Goal: Information Seeking & Learning: Find specific fact

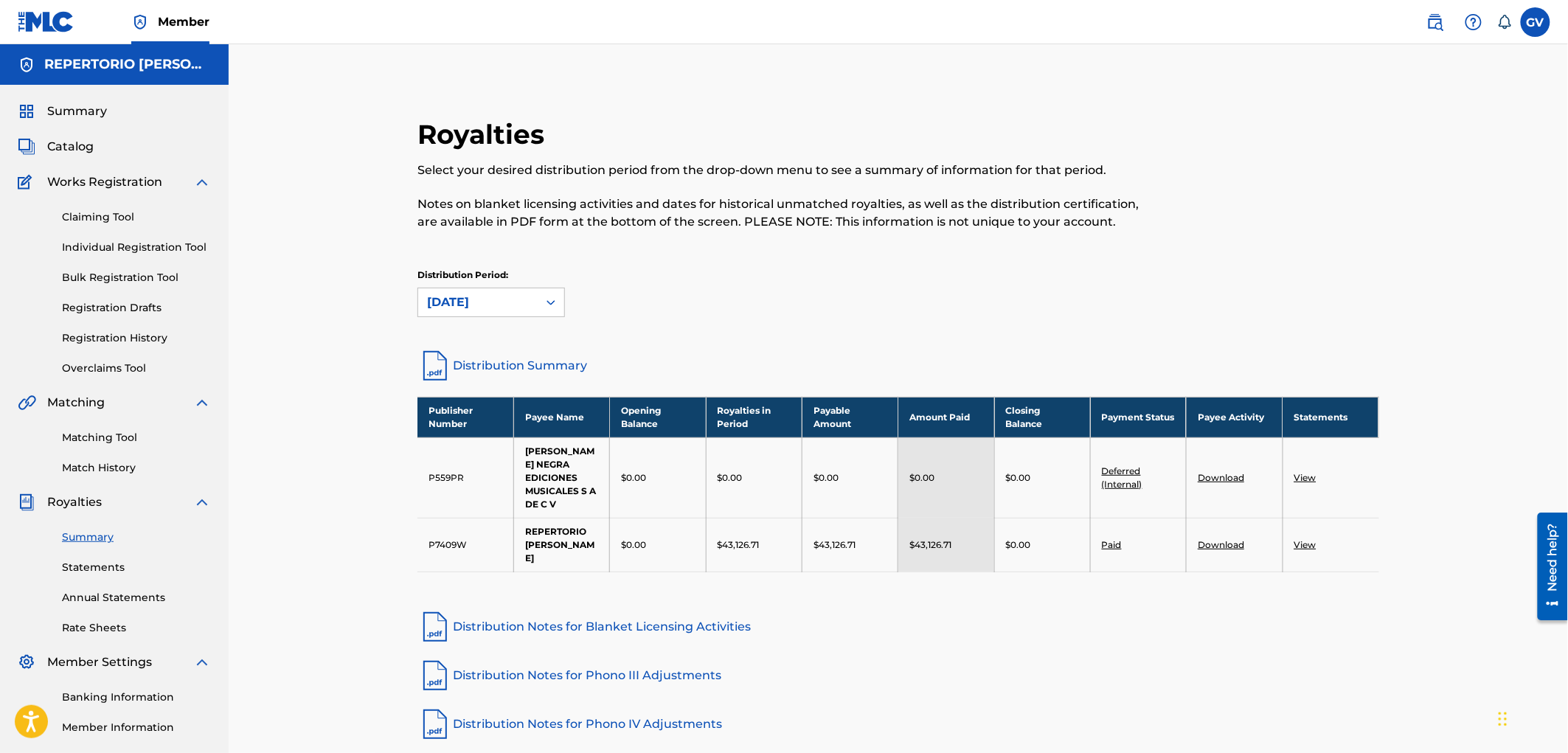
click at [68, 145] on span "Catalog" at bounding box center [70, 147] width 47 height 18
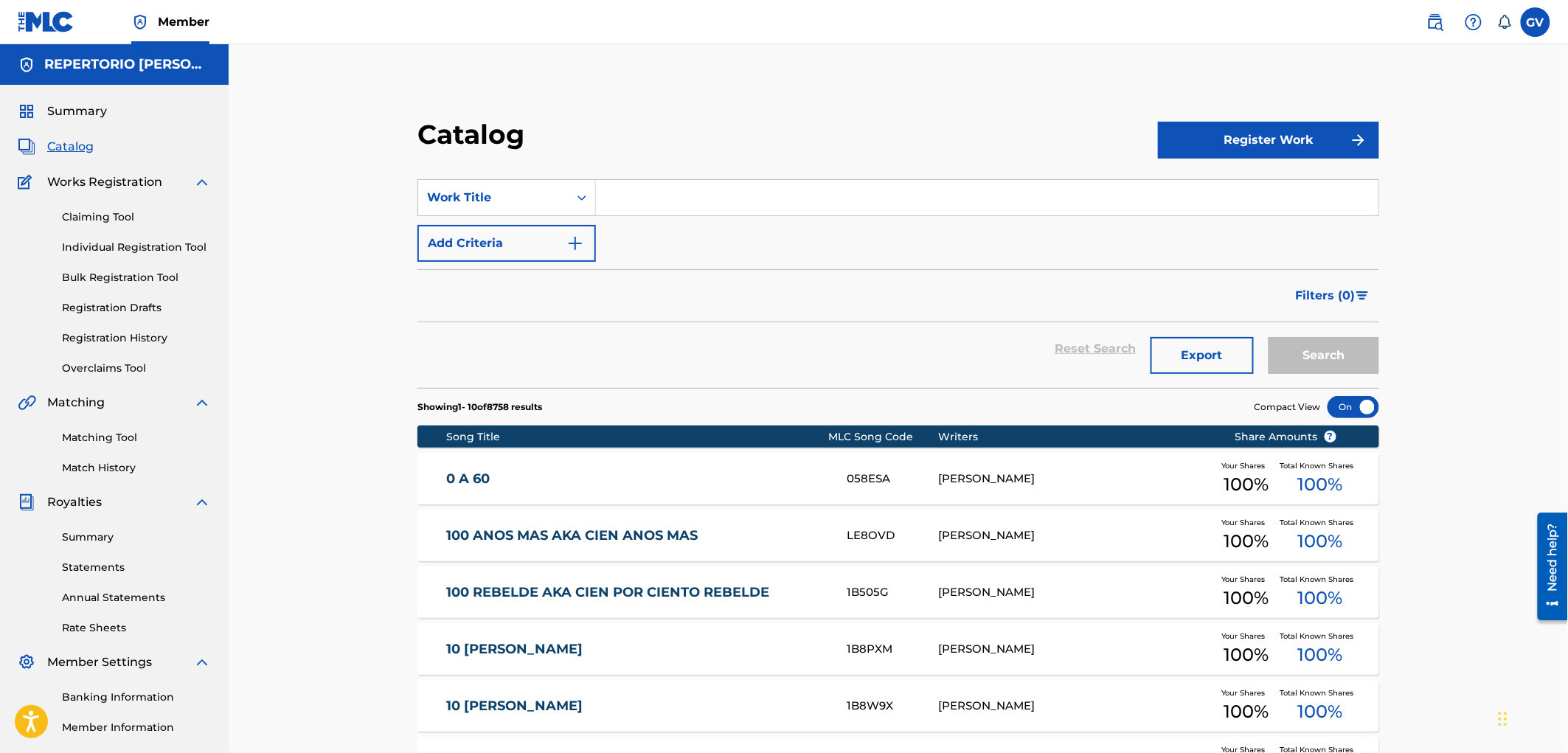
click at [637, 202] on input "Search Form" at bounding box center [987, 197] width 783 height 35
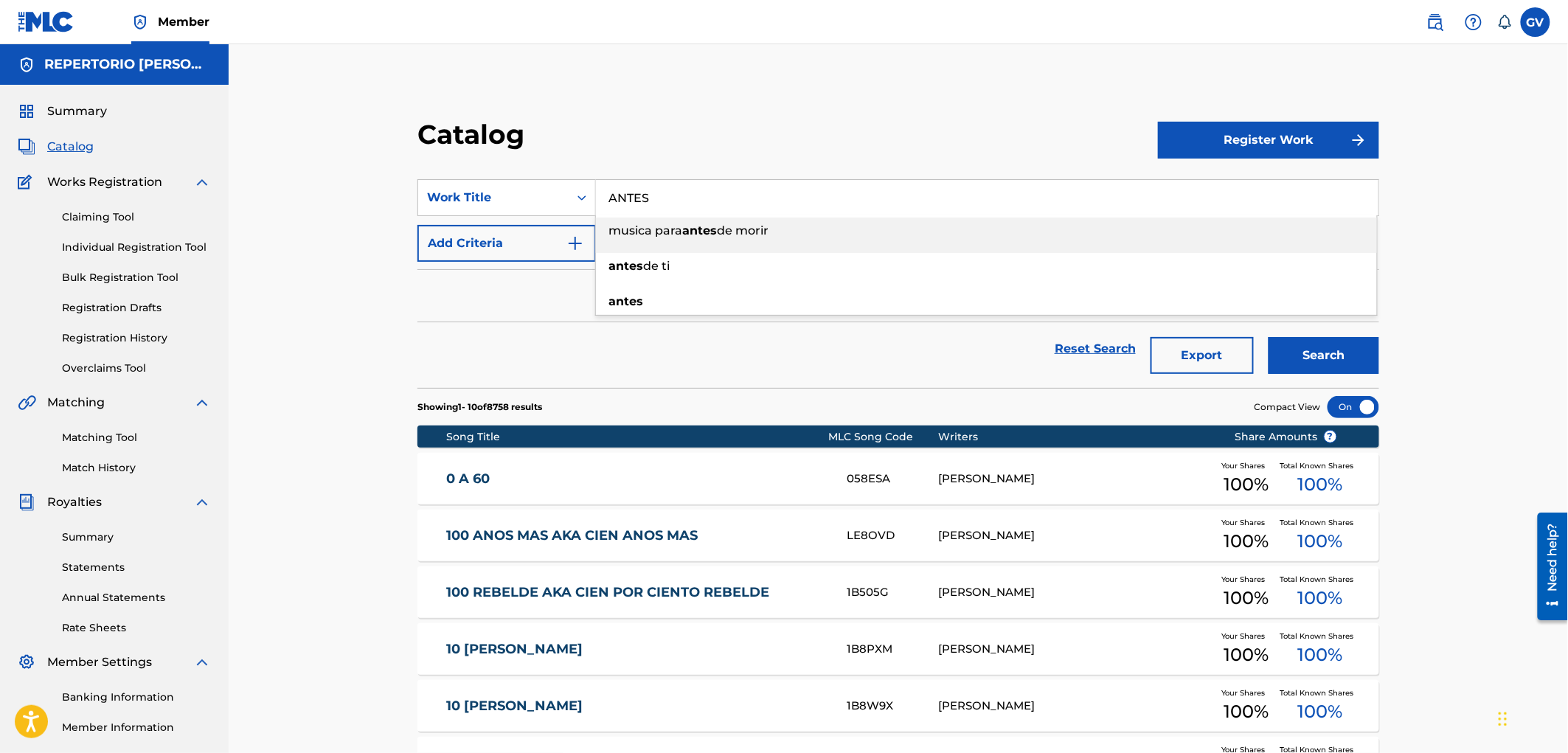
type input "ANTES"
click at [577, 243] on img "Search Form" at bounding box center [575, 243] width 18 height 18
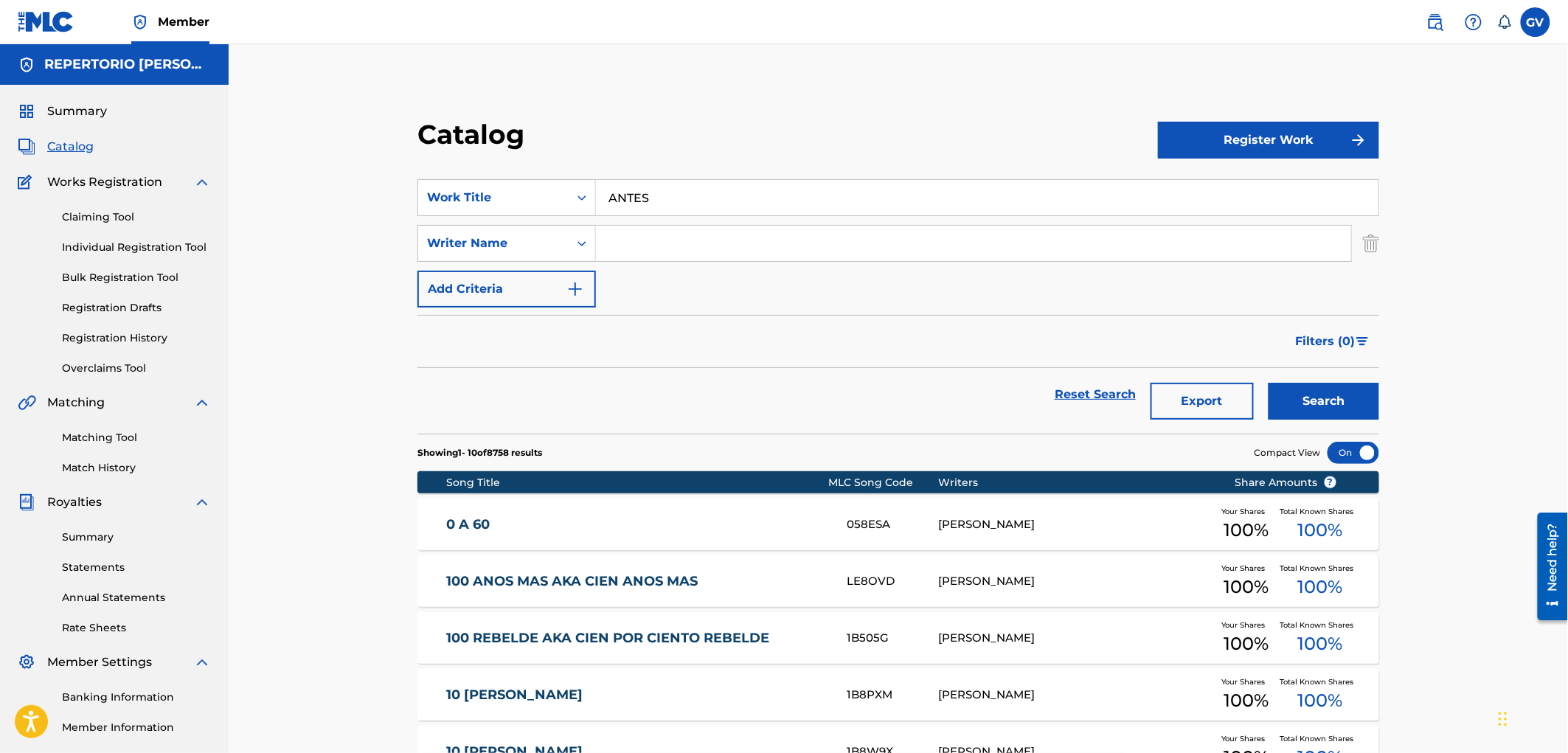
click at [635, 240] on input "Search Form" at bounding box center [973, 243] width 755 height 35
type input "[PERSON_NAME]"
click at [1269, 383] on button "Search" at bounding box center [1324, 401] width 111 height 37
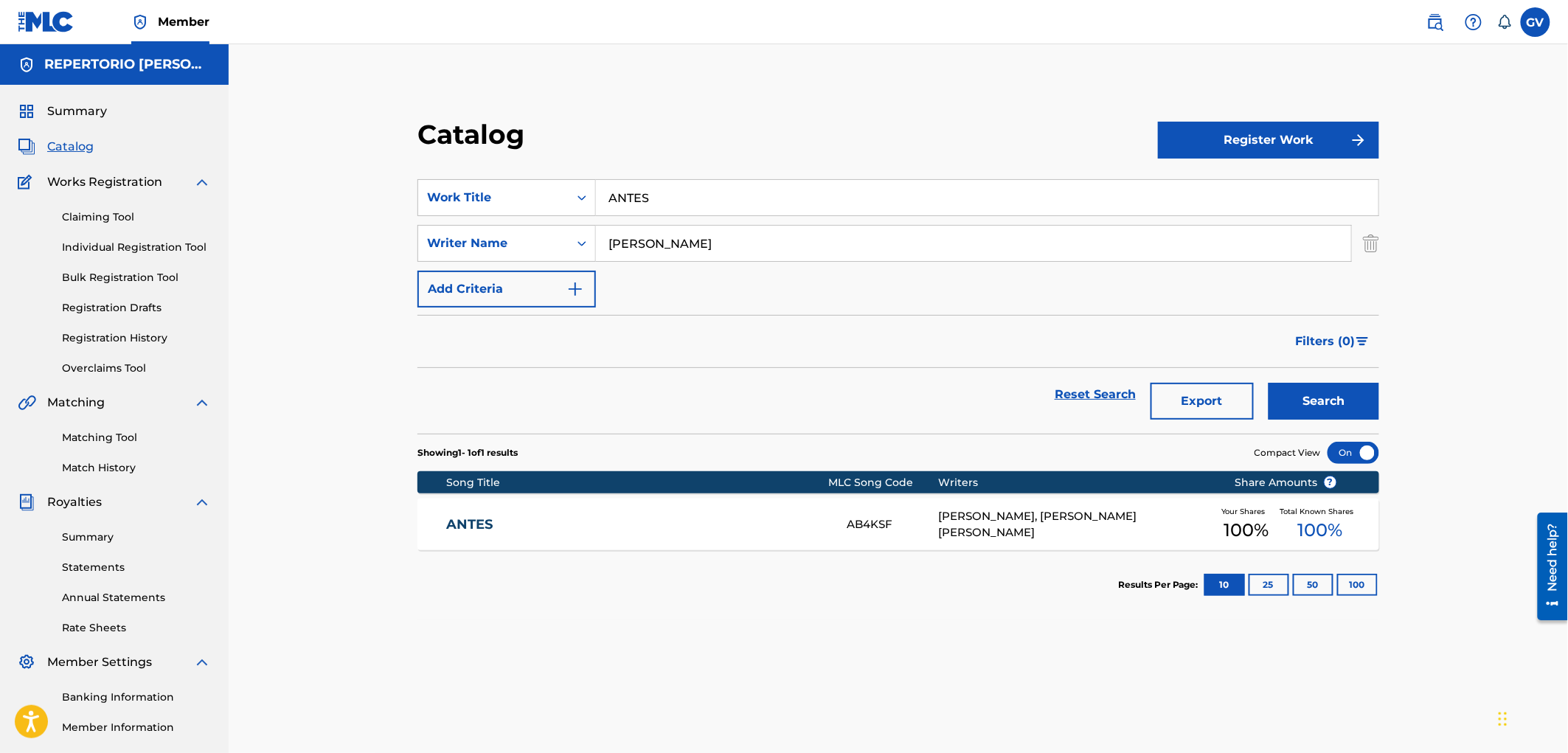
click at [848, 522] on div "AB4KSF" at bounding box center [892, 524] width 91 height 17
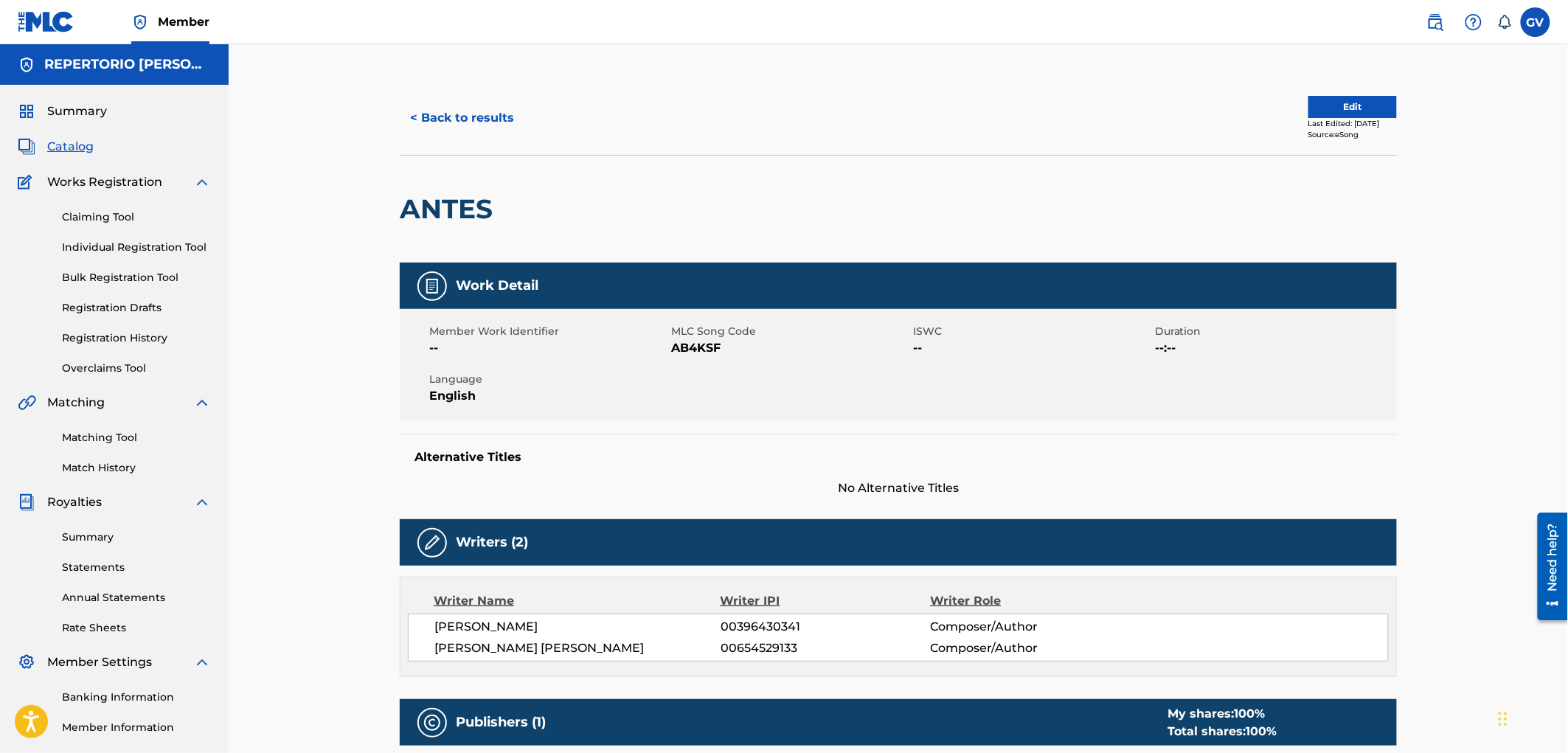
drag, startPoint x: 64, startPoint y: 142, endPoint x: 153, endPoint y: 146, distance: 89.1
click at [67, 142] on span "Catalog" at bounding box center [70, 147] width 47 height 18
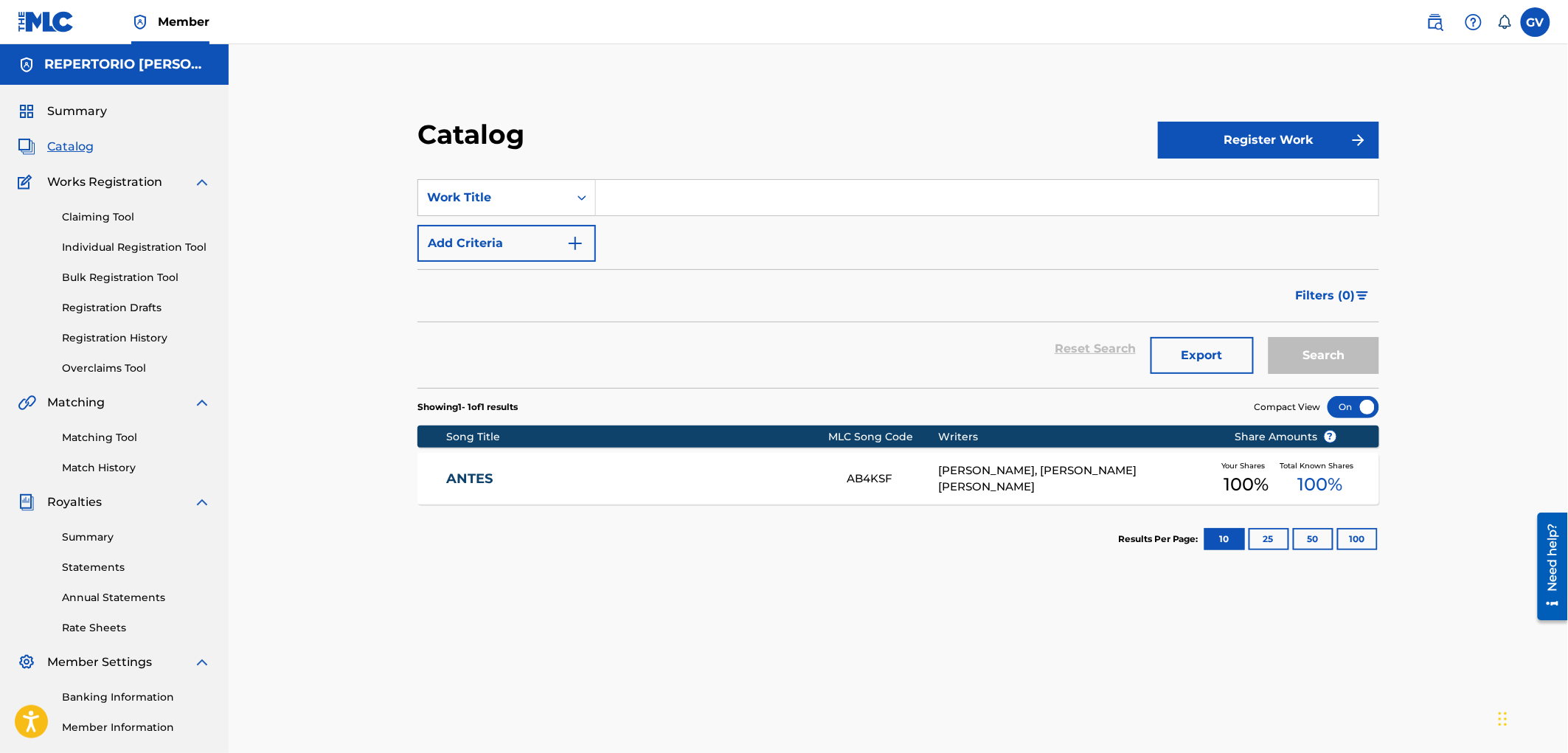
click at [661, 199] on input "Search Form" at bounding box center [987, 197] width 783 height 35
type input "te falta"
click at [1269, 337] on button "Search" at bounding box center [1324, 355] width 111 height 37
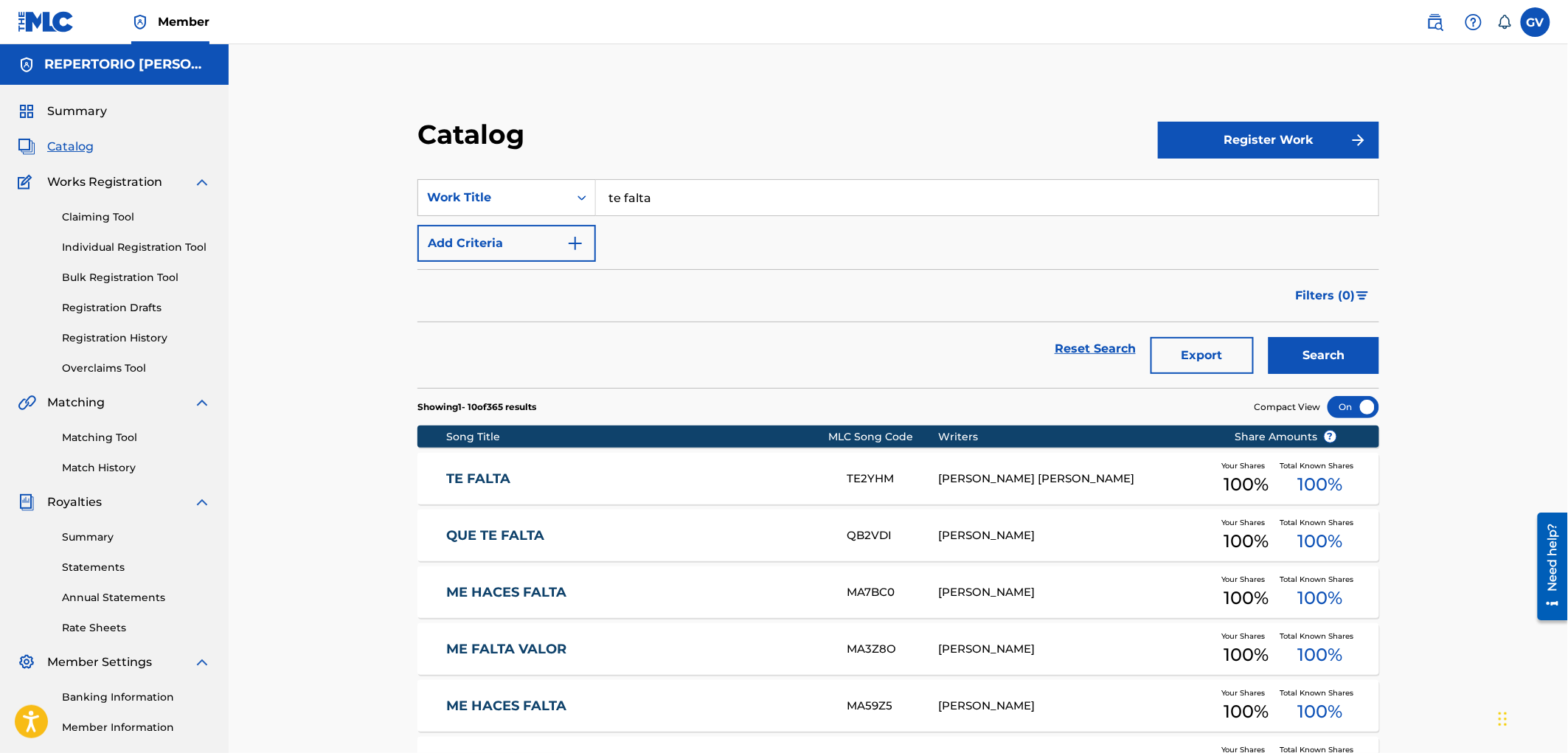
click at [871, 473] on div "TE2YHM" at bounding box center [892, 478] width 91 height 17
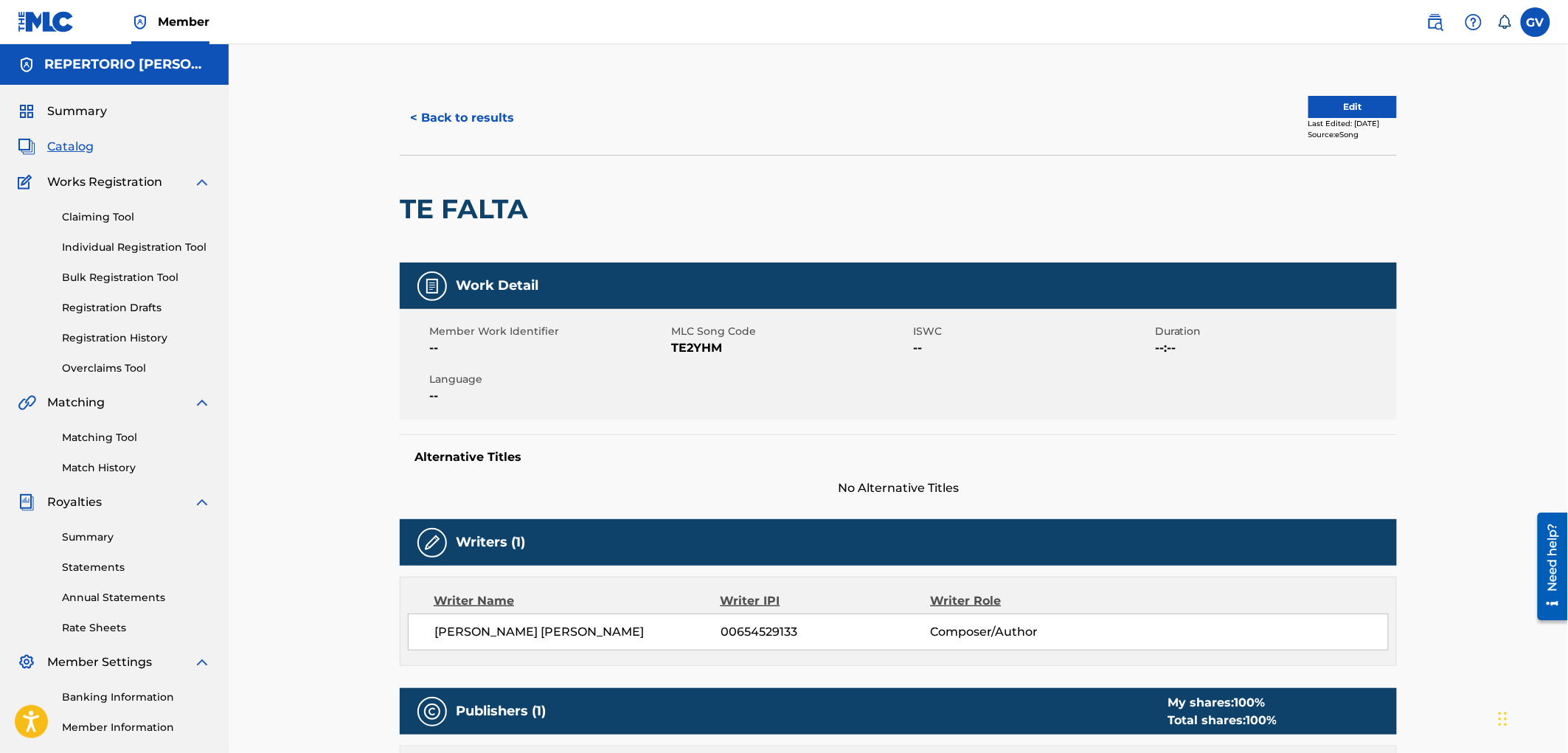
click at [62, 135] on div "Summary Catalog Works Registration Claiming Tool Individual Registration Tool B…" at bounding box center [114, 449] width 229 height 728
click at [68, 141] on span "Catalog" at bounding box center [70, 147] width 47 height 18
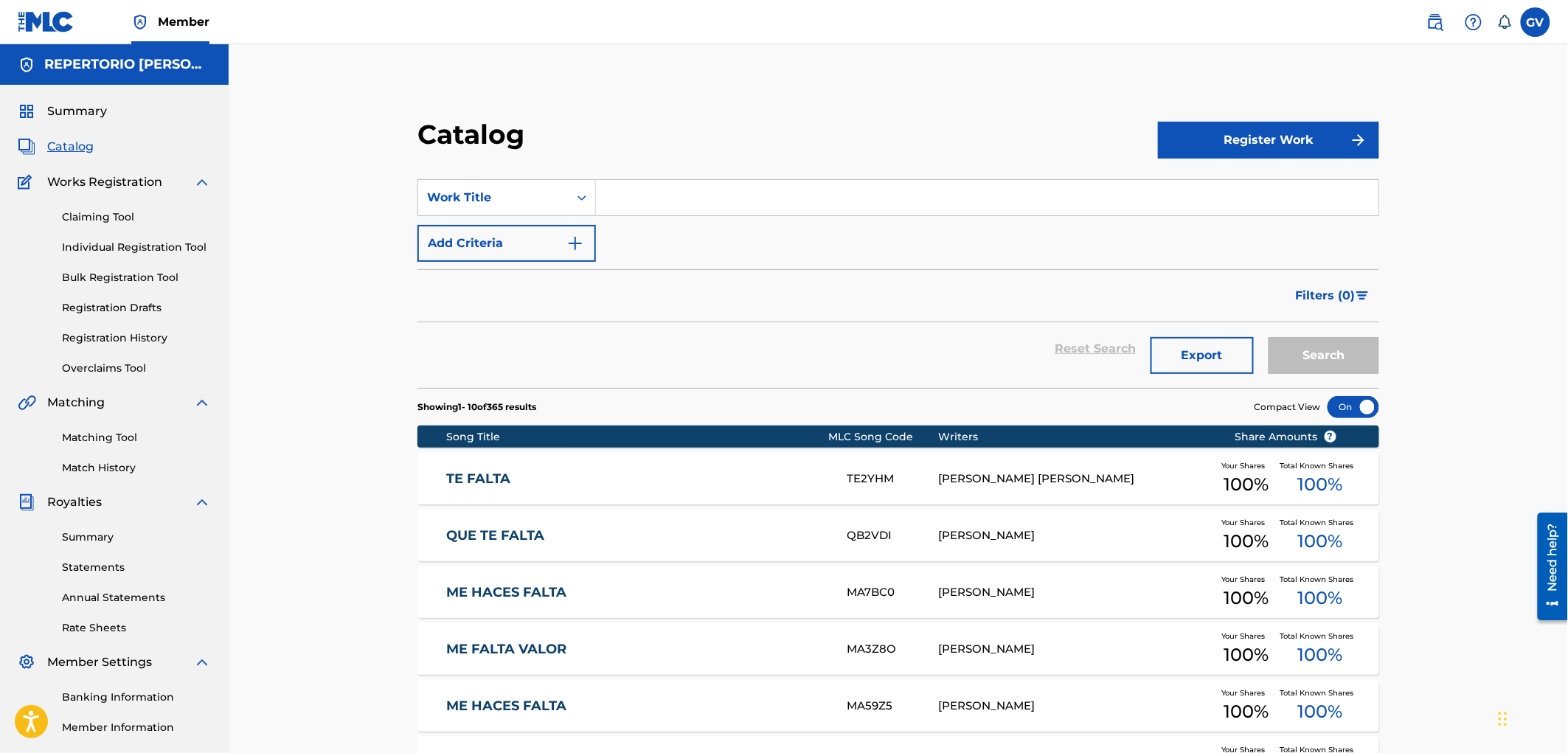
click at [657, 210] on input "Search Form" at bounding box center [987, 197] width 783 height 35
type input "lo que aprendi"
click at [1269, 337] on button "Search" at bounding box center [1324, 355] width 111 height 37
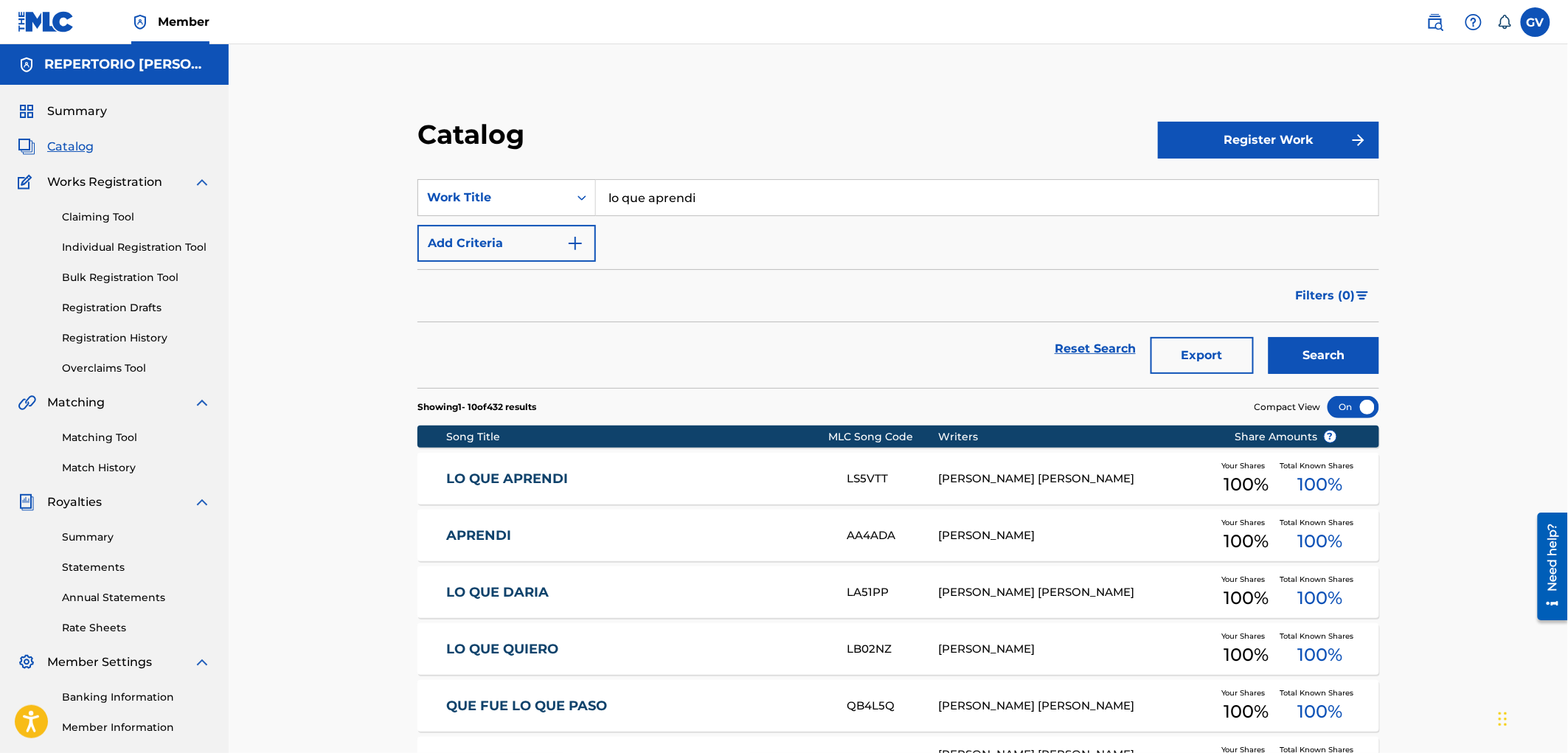
click at [859, 470] on div "LS5VTT" at bounding box center [892, 478] width 91 height 17
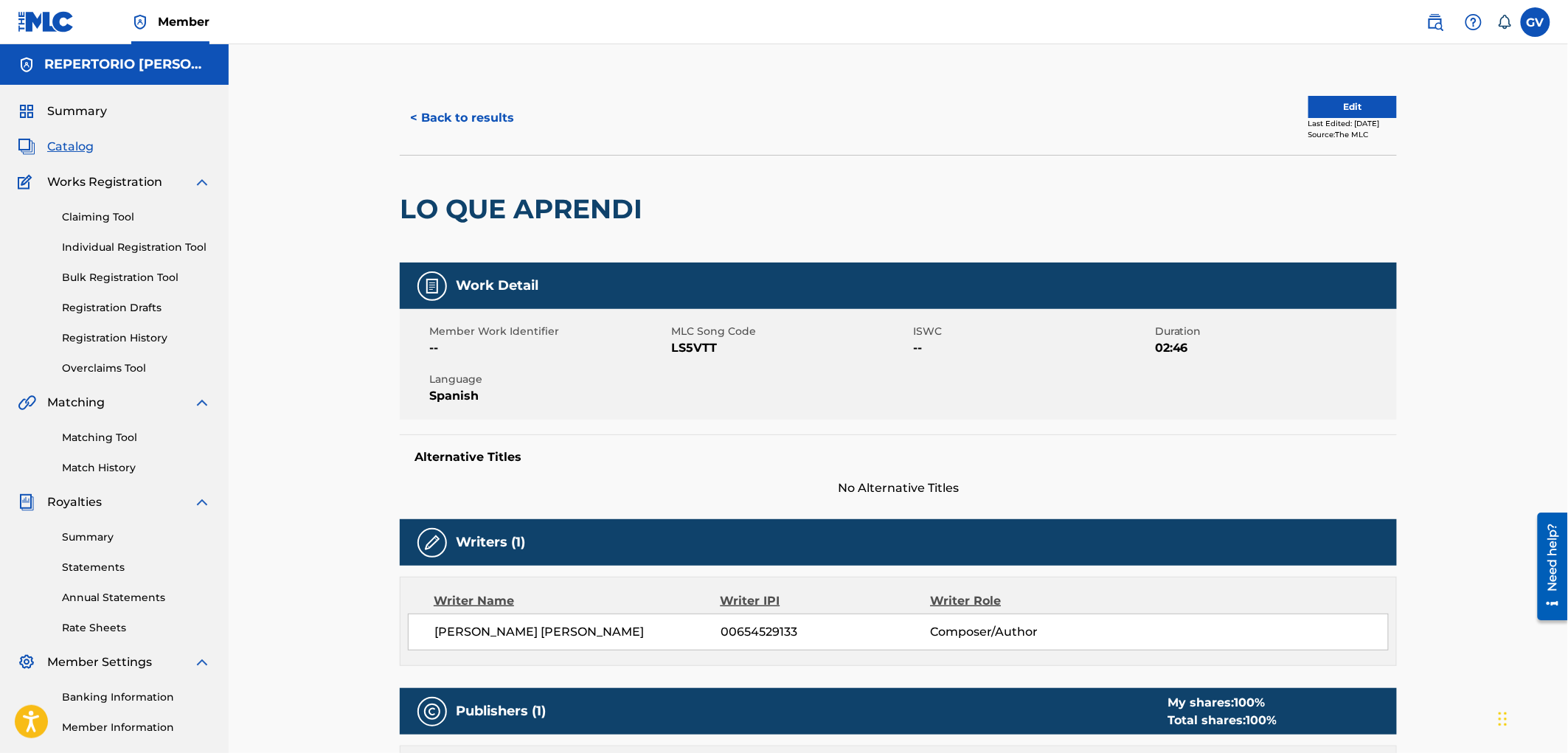
click at [54, 143] on span "Catalog" at bounding box center [70, 147] width 47 height 18
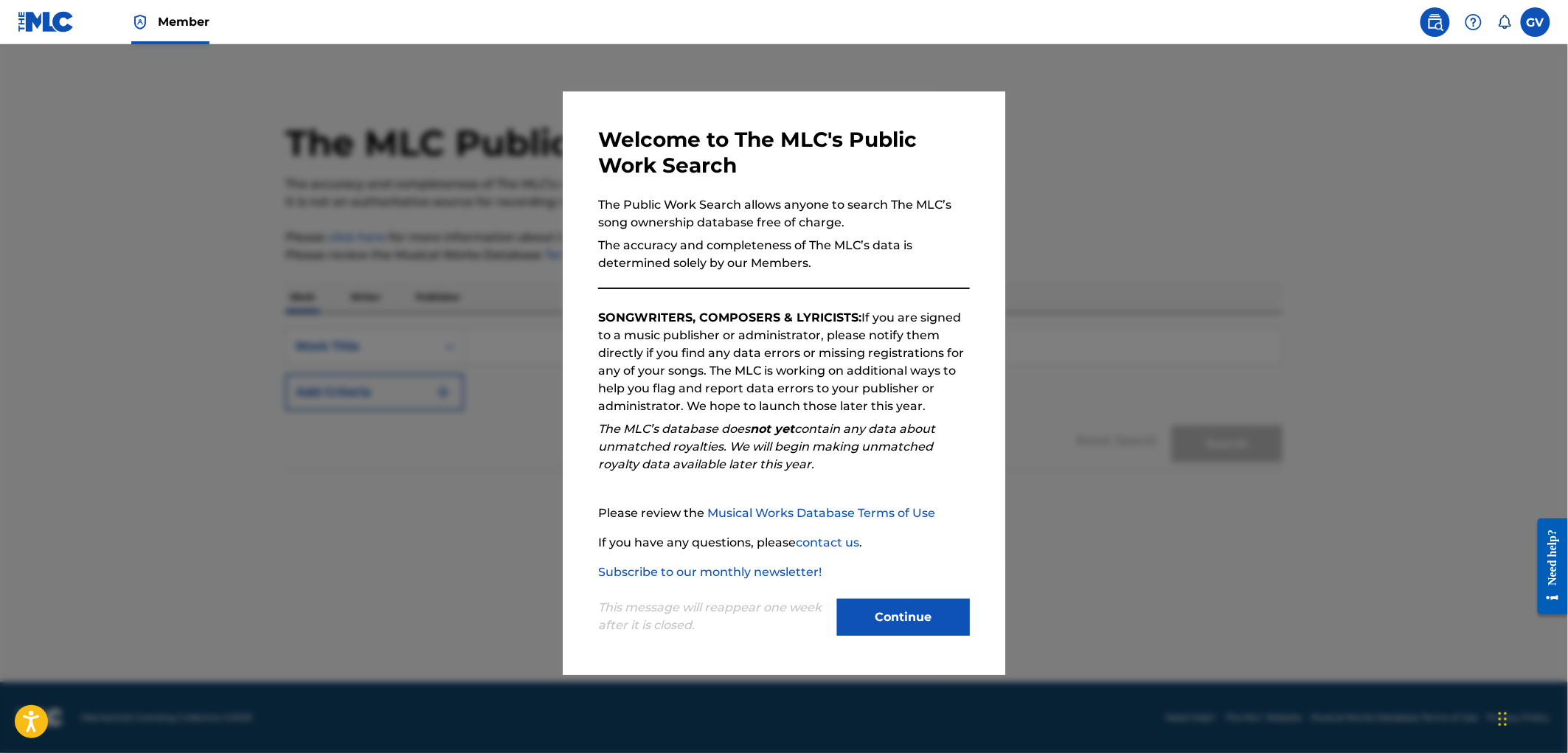
click at [893, 610] on button "Continue" at bounding box center [903, 617] width 132 height 37
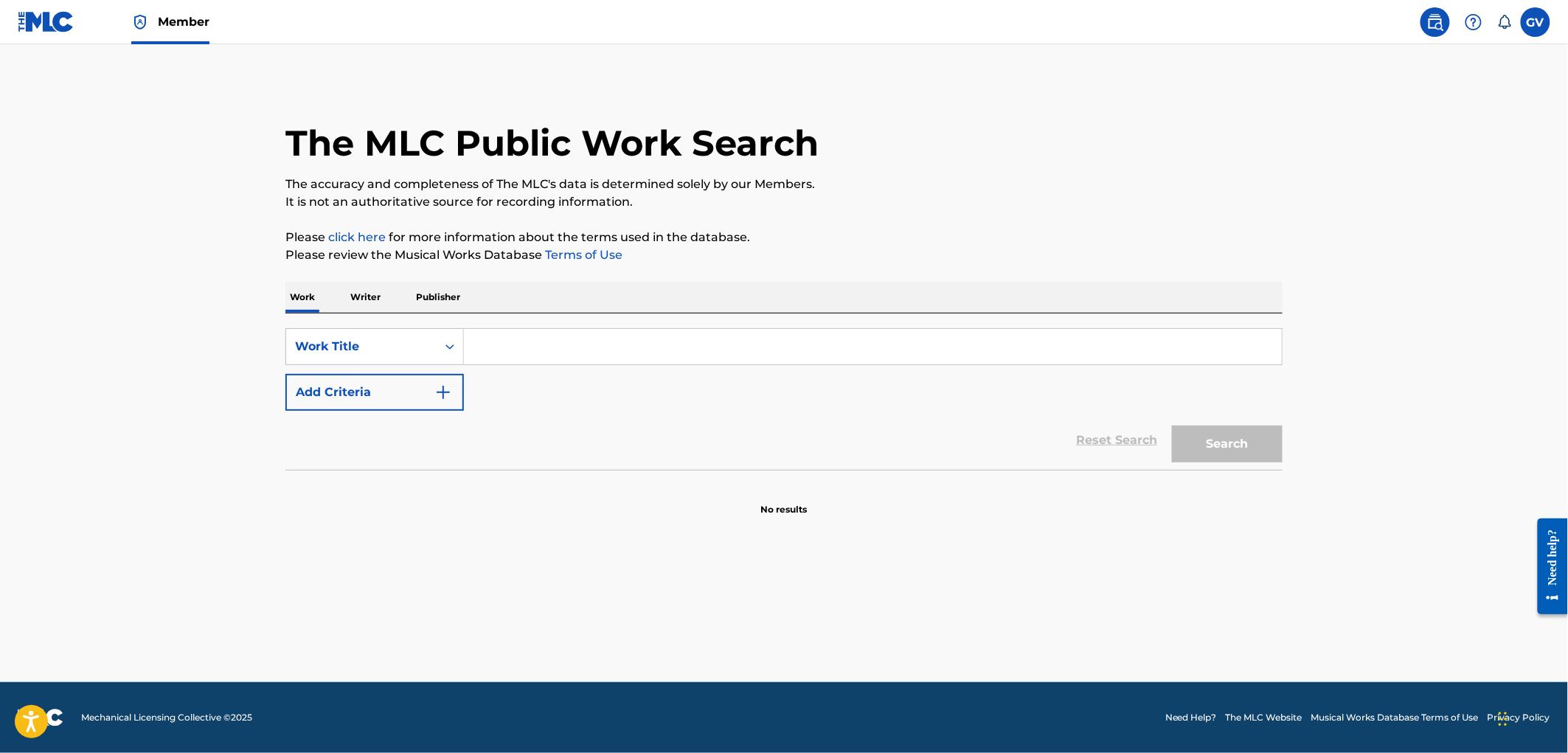
click at [509, 348] on input "Search Form" at bounding box center [873, 347] width 818 height 35
drag, startPoint x: 529, startPoint y: 342, endPoint x: 515, endPoint y: 341, distance: 14.0
click at [519, 341] on input "Search Form" at bounding box center [873, 347] width 818 height 35
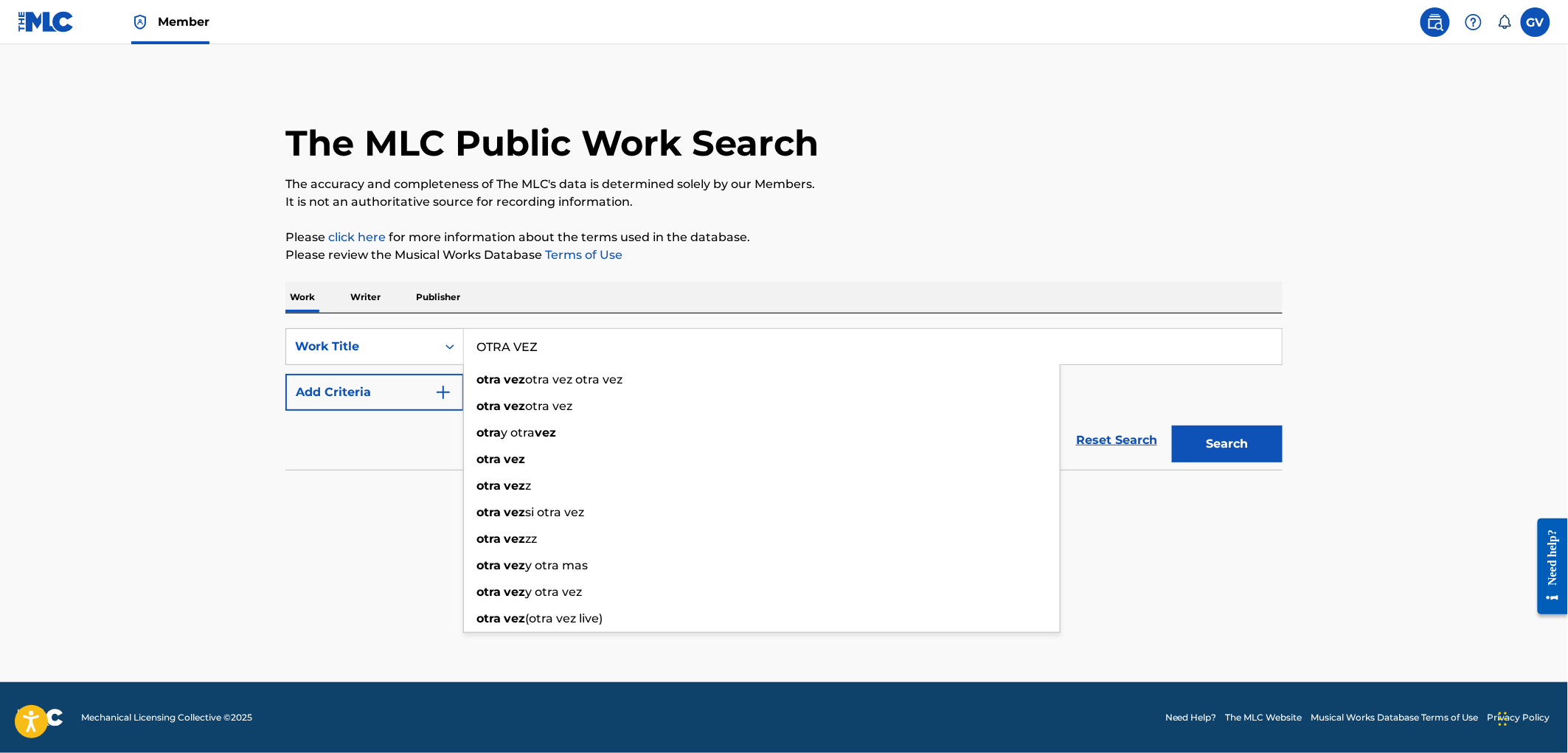
type input "OTRA VEZ"
click at [445, 396] on img "Search Form" at bounding box center [443, 392] width 18 height 18
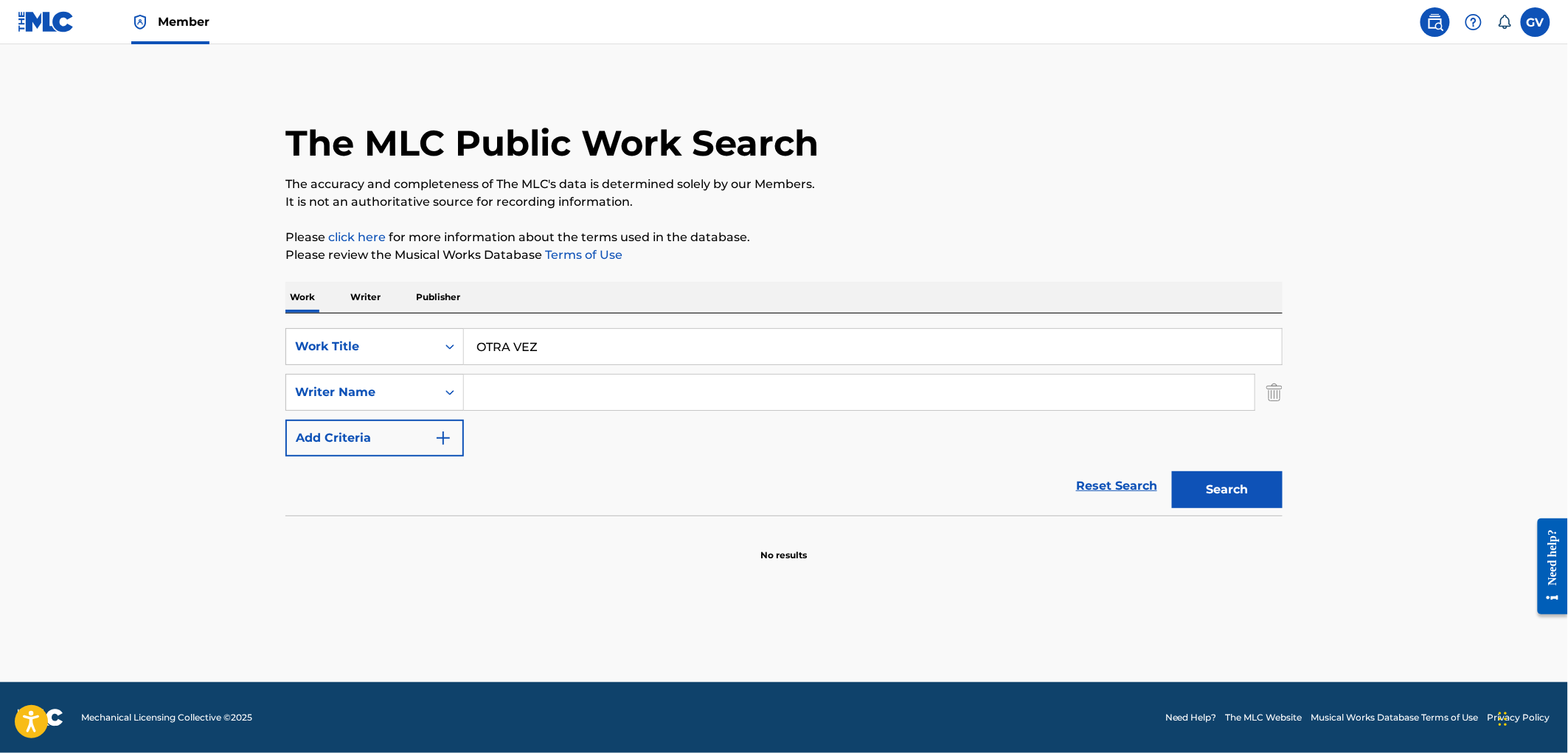
click at [526, 395] on input "Search Form" at bounding box center [859, 392] width 791 height 35
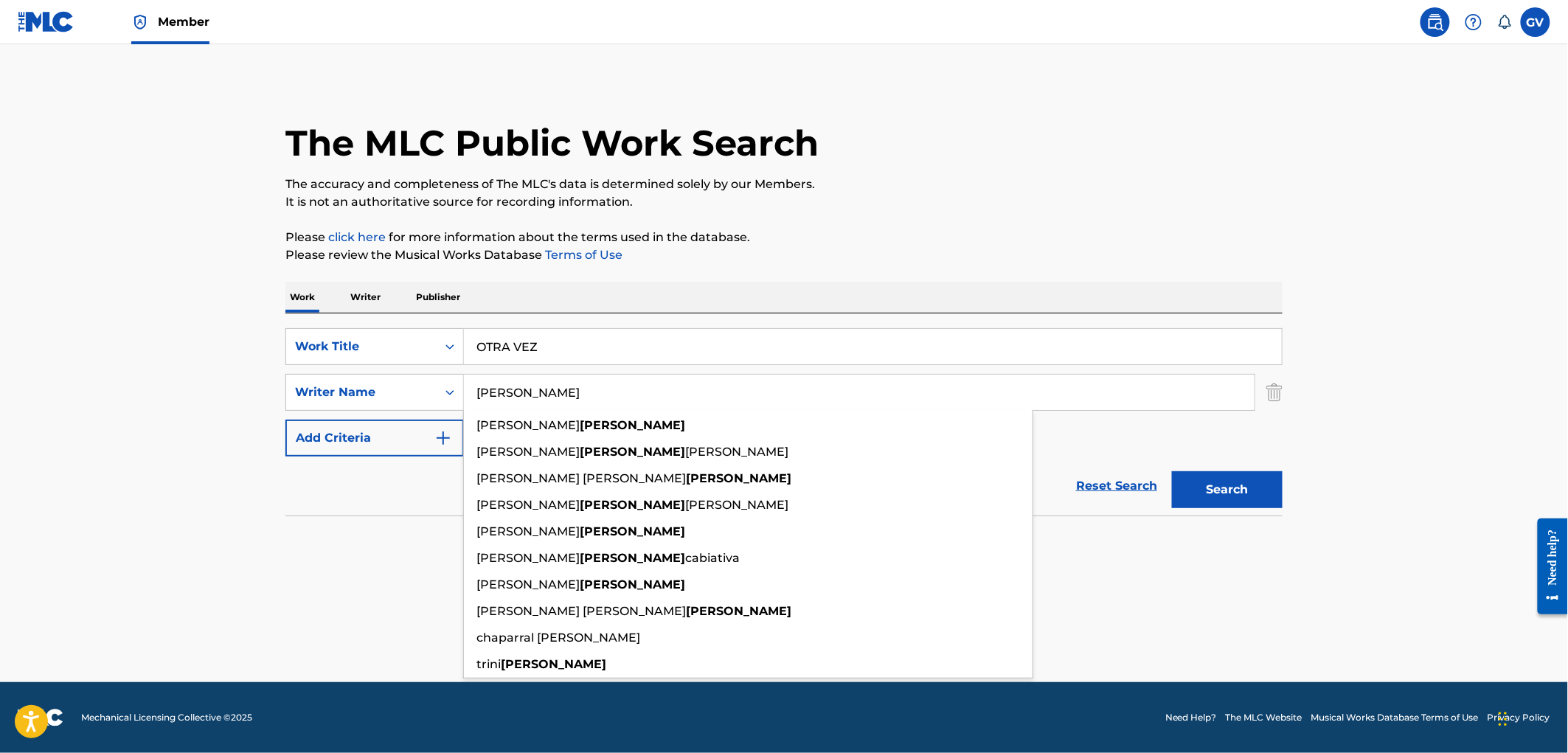
type input "[PERSON_NAME]"
click at [1171, 471] on button "Search" at bounding box center [1227, 490] width 111 height 37
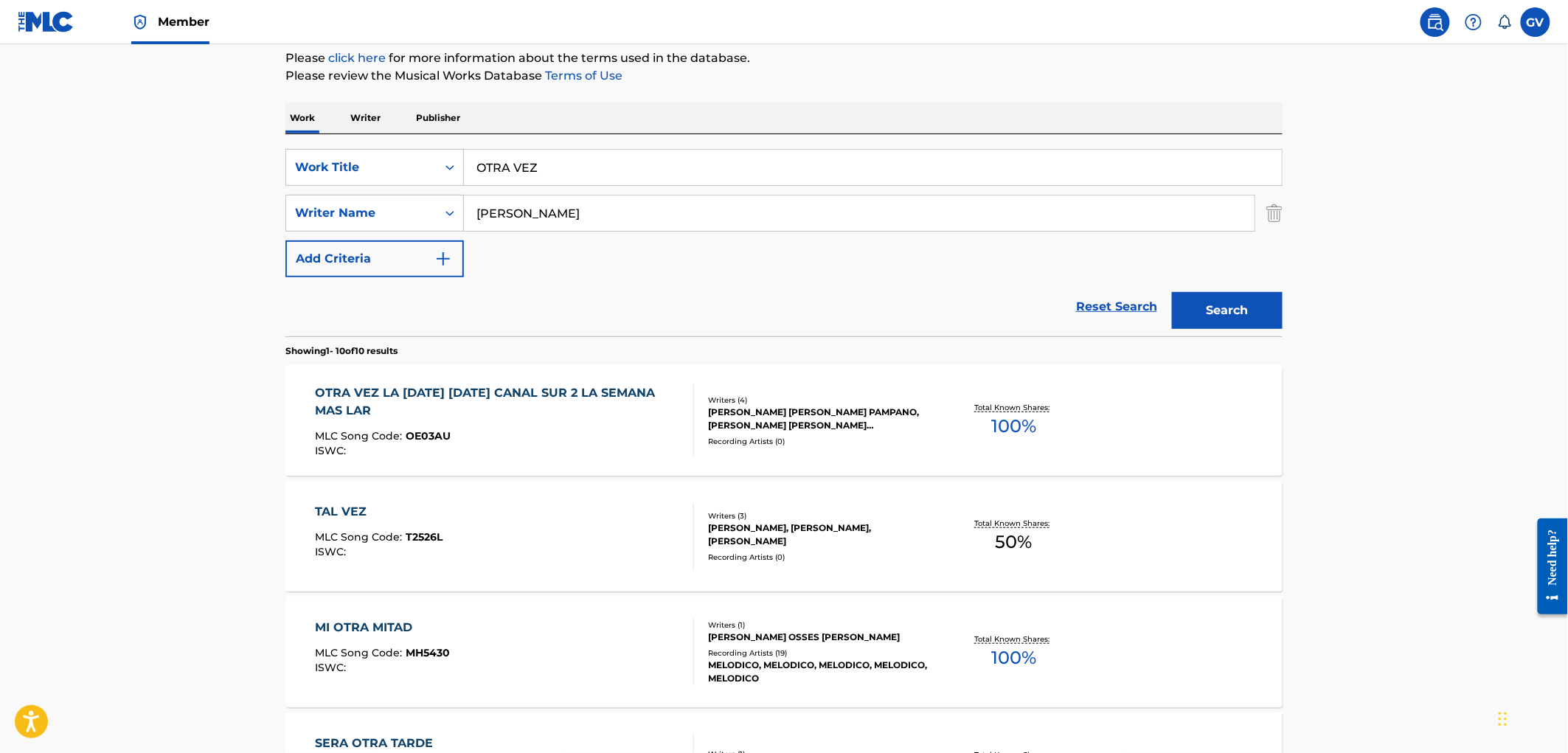
scroll to position [246, 0]
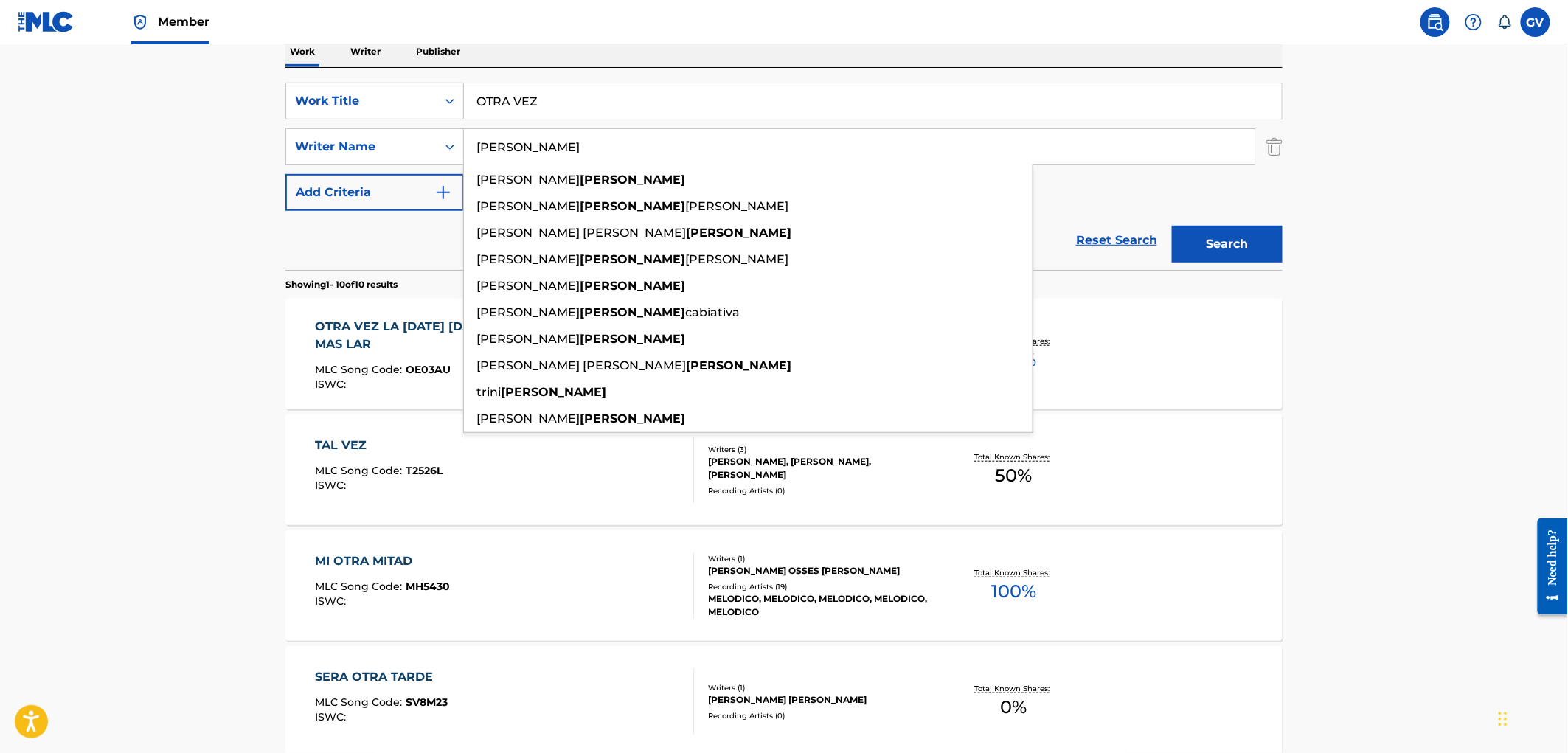
click at [124, 448] on main "The MLC Public Work Search The accuracy and completeness of The MLC's data is d…" at bounding box center [784, 663] width 1568 height 1730
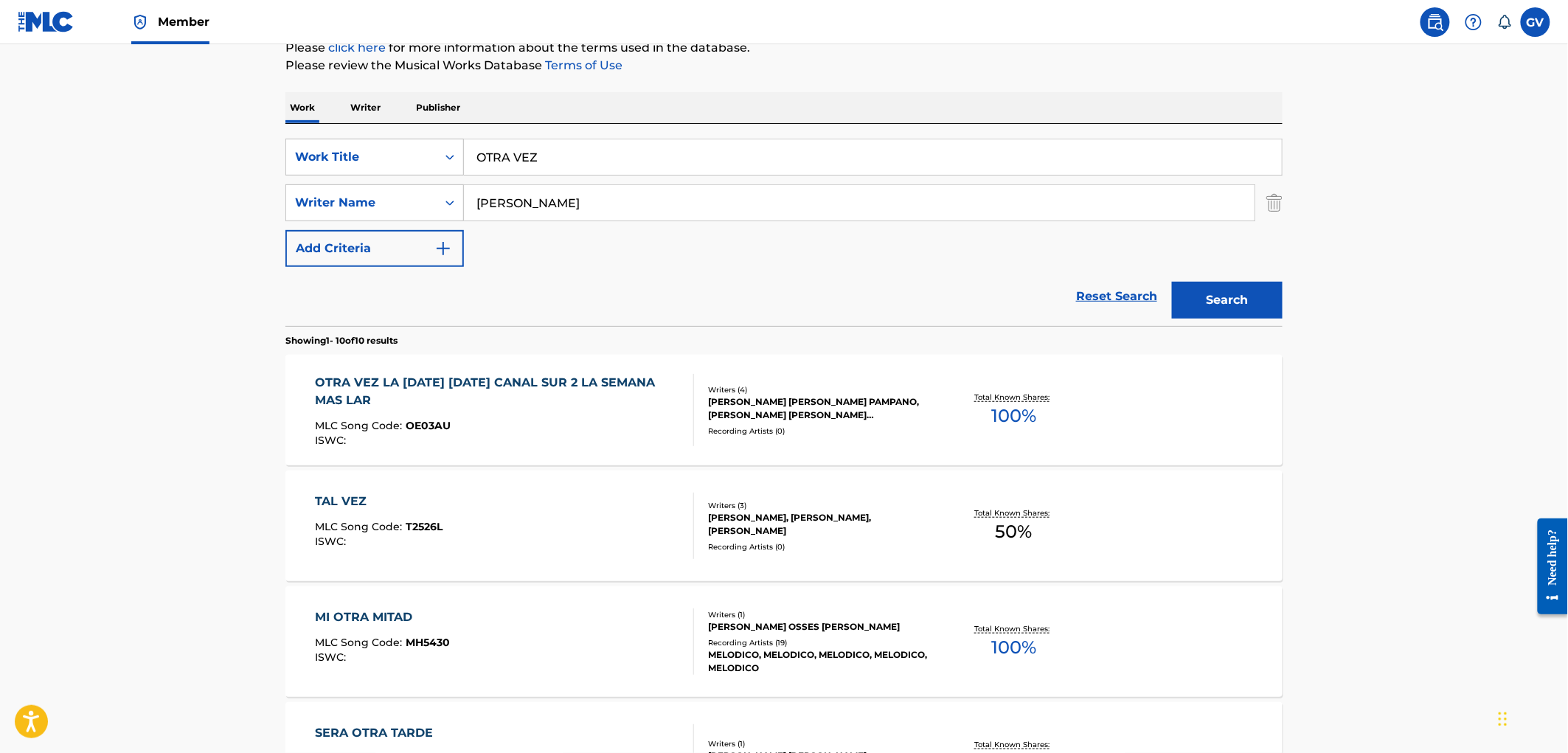
scroll to position [0, 0]
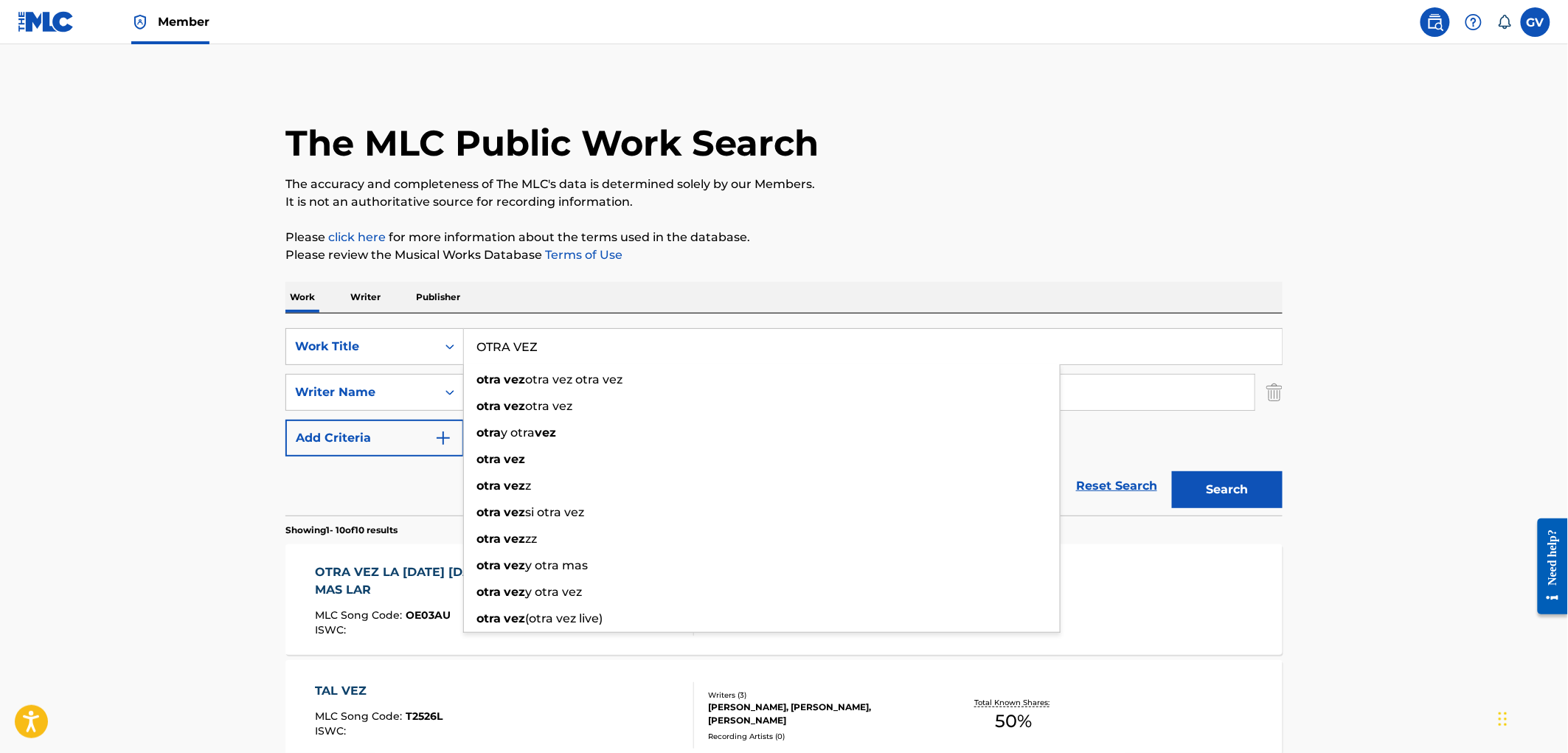
drag, startPoint x: 566, startPoint y: 350, endPoint x: 276, endPoint y: 320, distance: 291.5
click at [286, 318] on div "SearchWithCriteria8689447d-6b70-47df-bd19-683b0ca2beed Work Title OTRA VEZ otra…" at bounding box center [784, 414] width 997 height 202
click at [1171, 471] on button "Search" at bounding box center [1227, 490] width 111 height 37
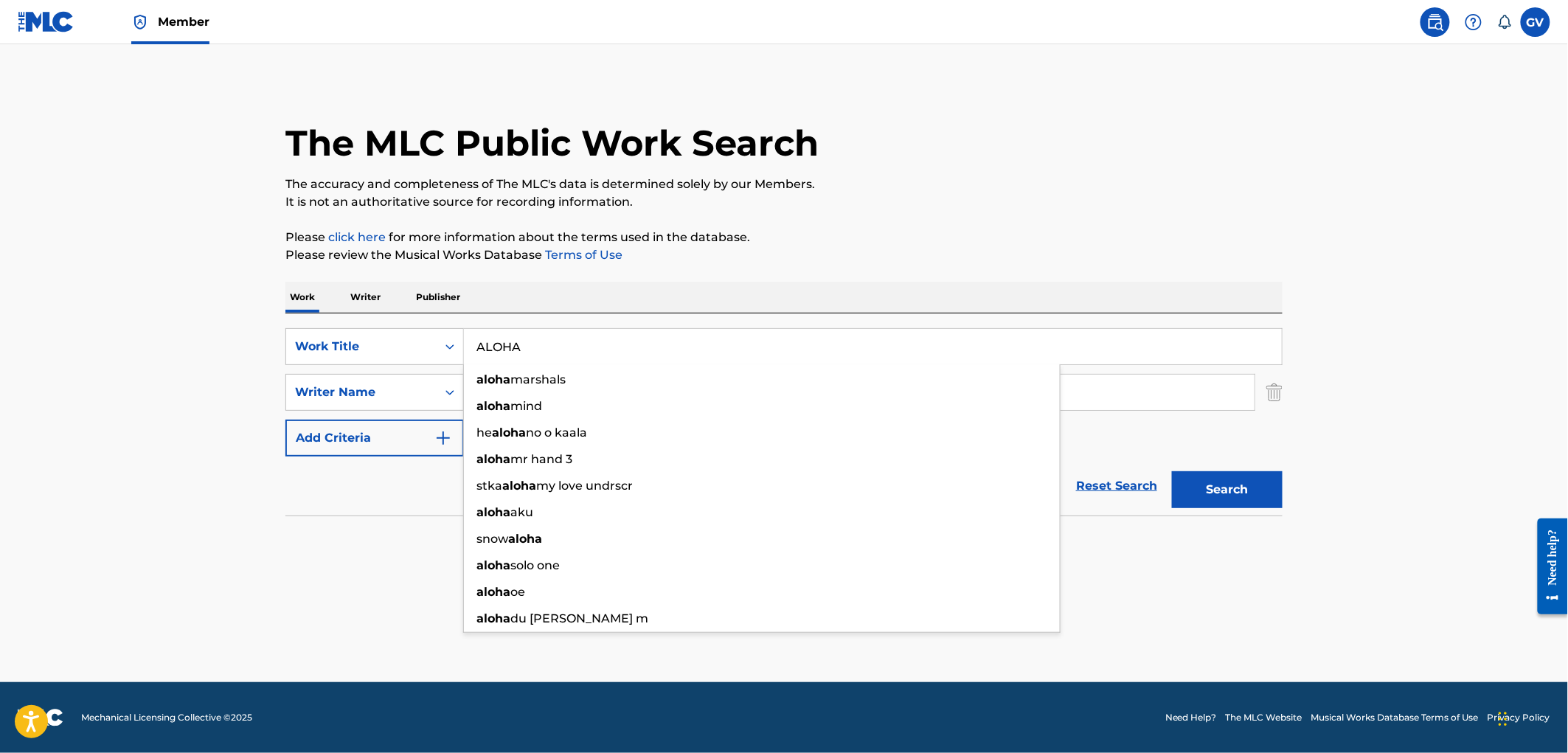
click at [1171, 471] on button "Search" at bounding box center [1227, 490] width 111 height 37
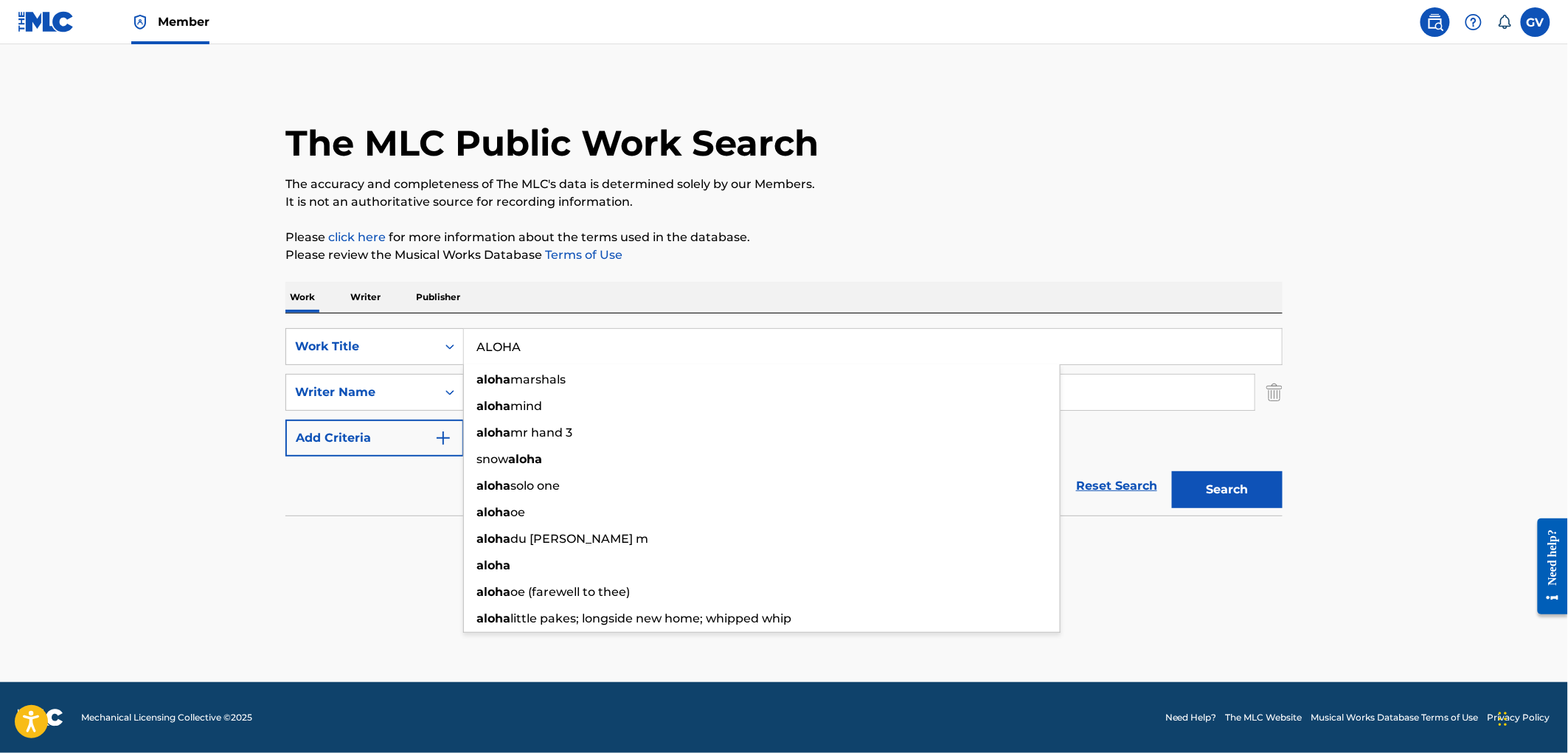
drag, startPoint x: 537, startPoint y: 341, endPoint x: 348, endPoint y: 321, distance: 190.1
click at [391, 334] on div "SearchWithCriteria8689447d-6b70-47df-bd19-683b0ca2beed Work Title ALOHA aloha m…" at bounding box center [784, 347] width 997 height 37
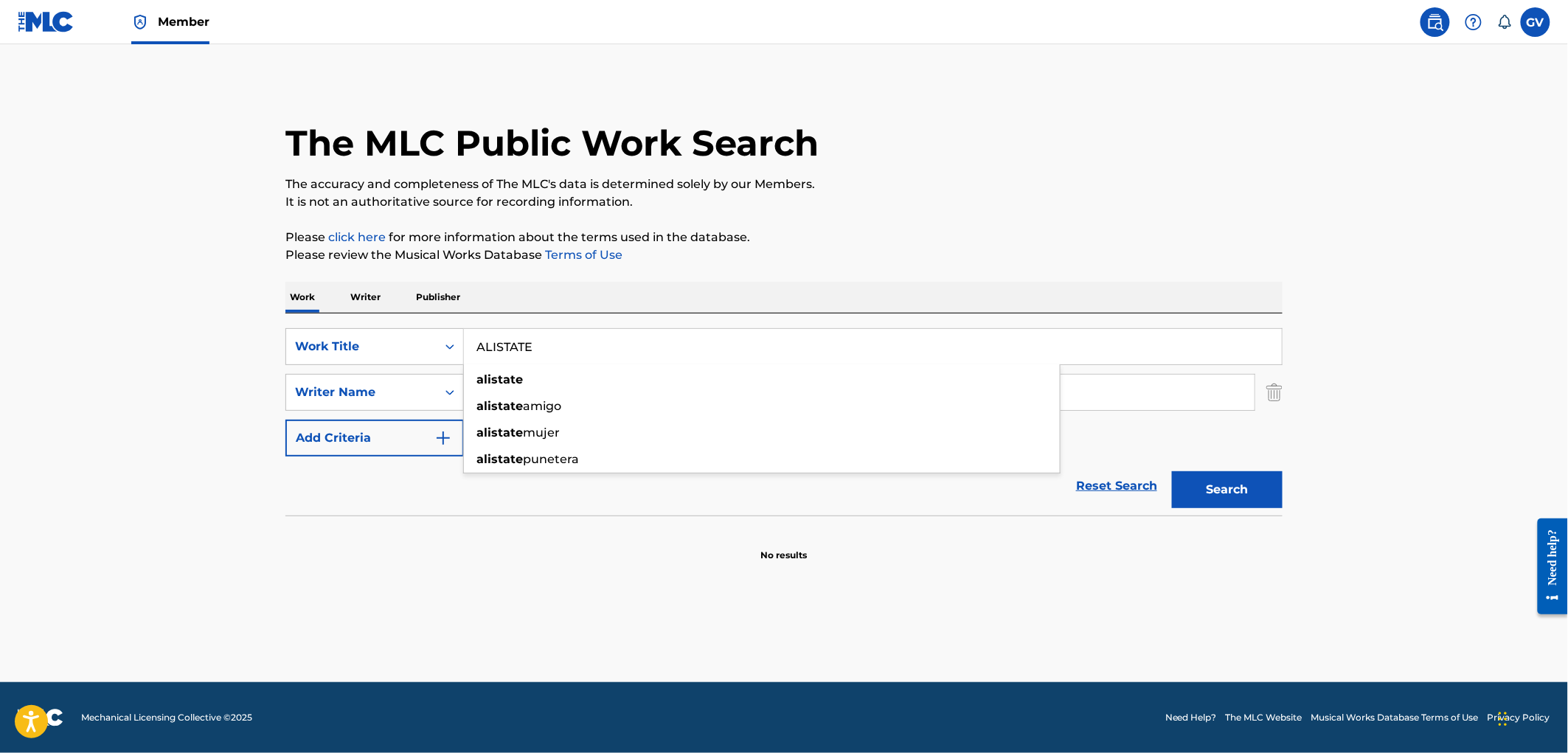
click at [1171, 471] on button "Search" at bounding box center [1227, 490] width 111 height 37
drag, startPoint x: 555, startPoint y: 353, endPoint x: 362, endPoint y: 331, distance: 194.2
click at [363, 331] on div "SearchWithCriteria8689447d-6b70-47df-bd19-683b0ca2beed Work Title ALISTATE alis…" at bounding box center [784, 347] width 997 height 37
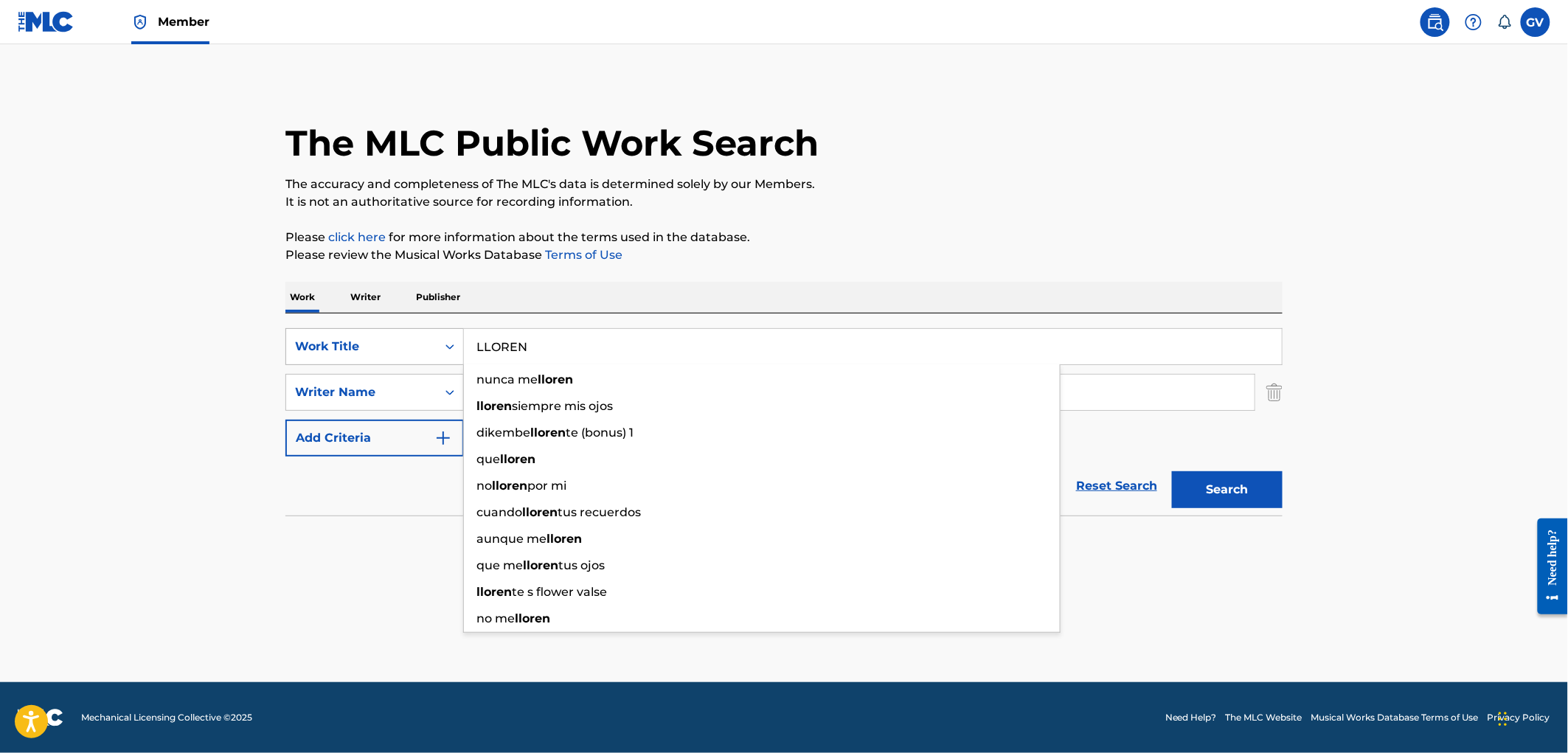
type input "LLOREN"
click at [1171, 471] on button "Search" at bounding box center [1227, 490] width 111 height 37
drag, startPoint x: 414, startPoint y: 394, endPoint x: 432, endPoint y: 393, distance: 18.0
click at [419, 393] on div "Writer Name" at bounding box center [361, 392] width 132 height 18
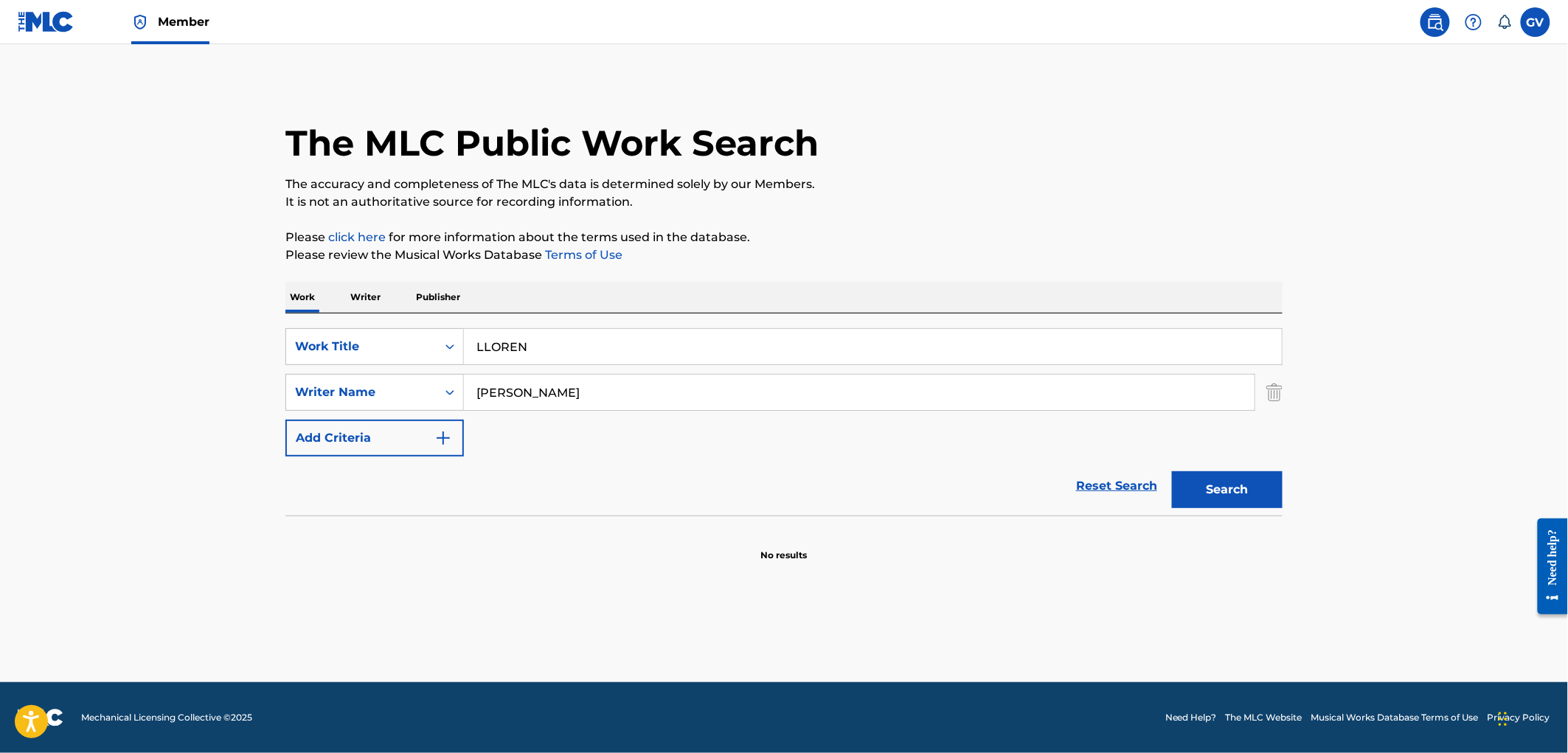
drag, startPoint x: 427, startPoint y: 389, endPoint x: 306, endPoint y: 366, distance: 123.2
click at [399, 386] on div "SearchWithCriteria89fa44f4-1113-44e3-bf1a-dd546933ec44 Writer Name [PERSON_NAME]" at bounding box center [784, 392] width 997 height 37
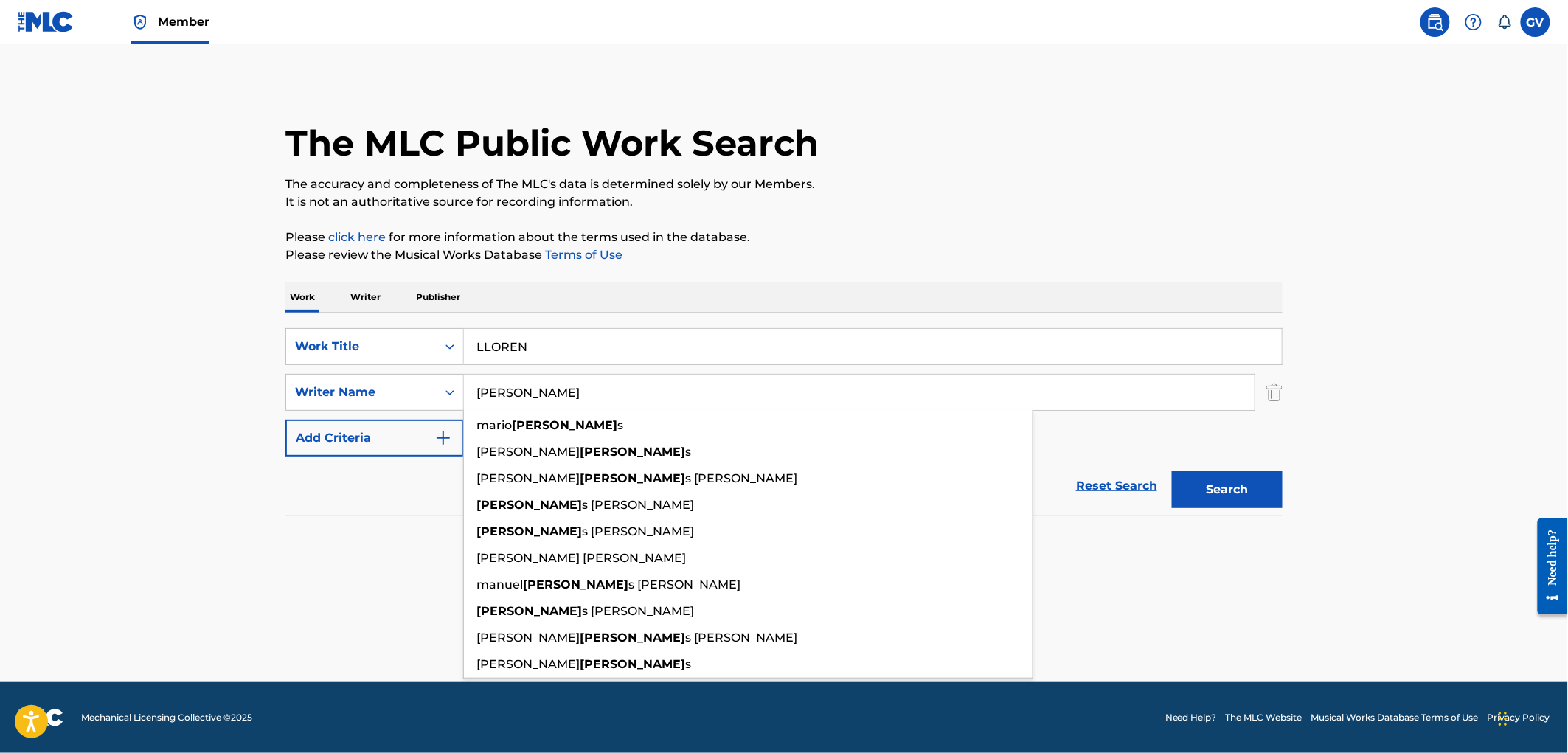
type input "[PERSON_NAME]"
click at [1171, 471] on button "Search" at bounding box center [1227, 490] width 111 height 37
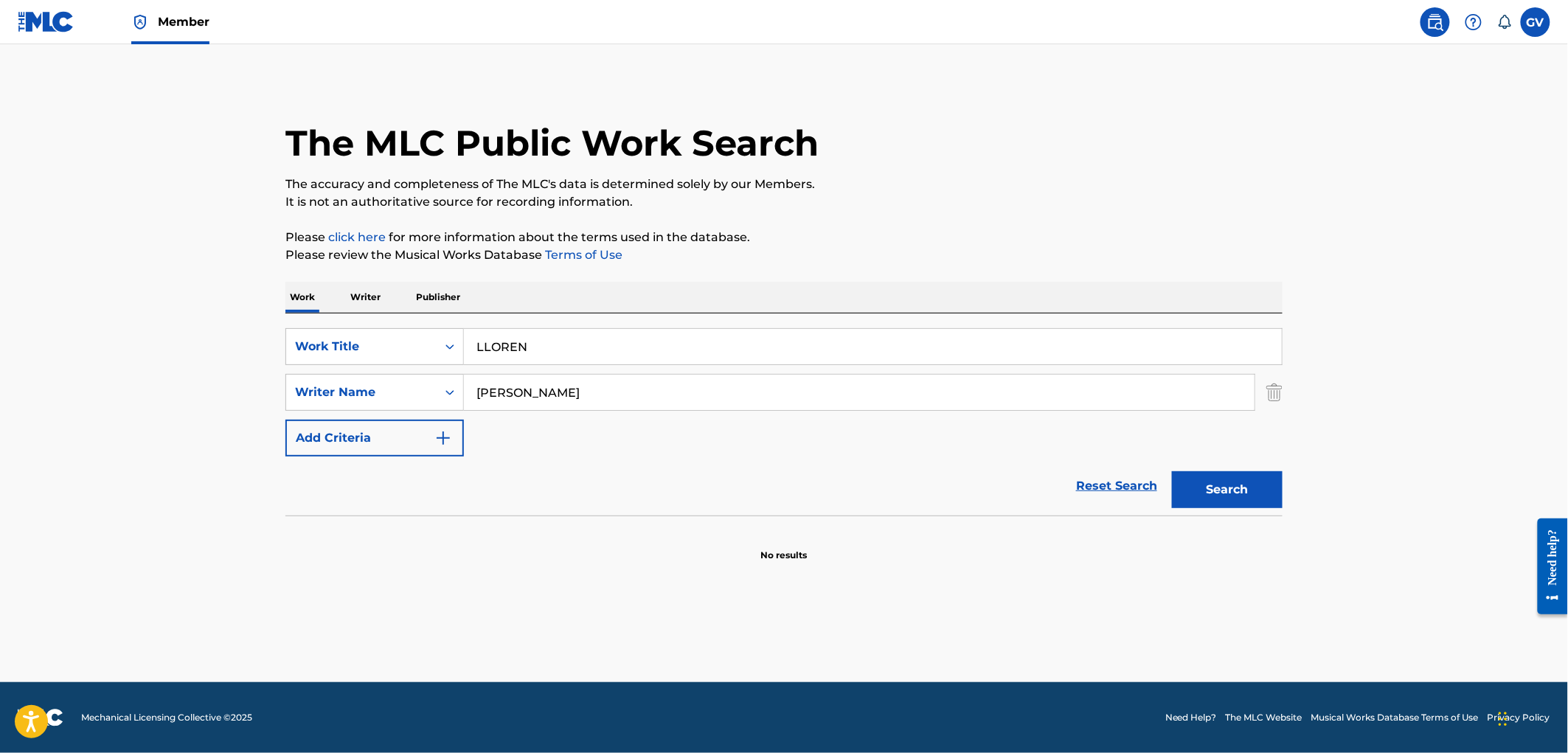
drag, startPoint x: 395, startPoint y: 338, endPoint x: 273, endPoint y: 333, distance: 122.1
click at [295, 333] on div "SearchWithCriteria8689447d-6b70-47df-bd19-683b0ca2beed Work Title LLOREN" at bounding box center [784, 347] width 997 height 37
type input "ALISTATE"
drag, startPoint x: 414, startPoint y: 483, endPoint x: 455, endPoint y: 477, distance: 41.4
click at [437, 478] on div "Reset Search Search" at bounding box center [784, 485] width 997 height 59
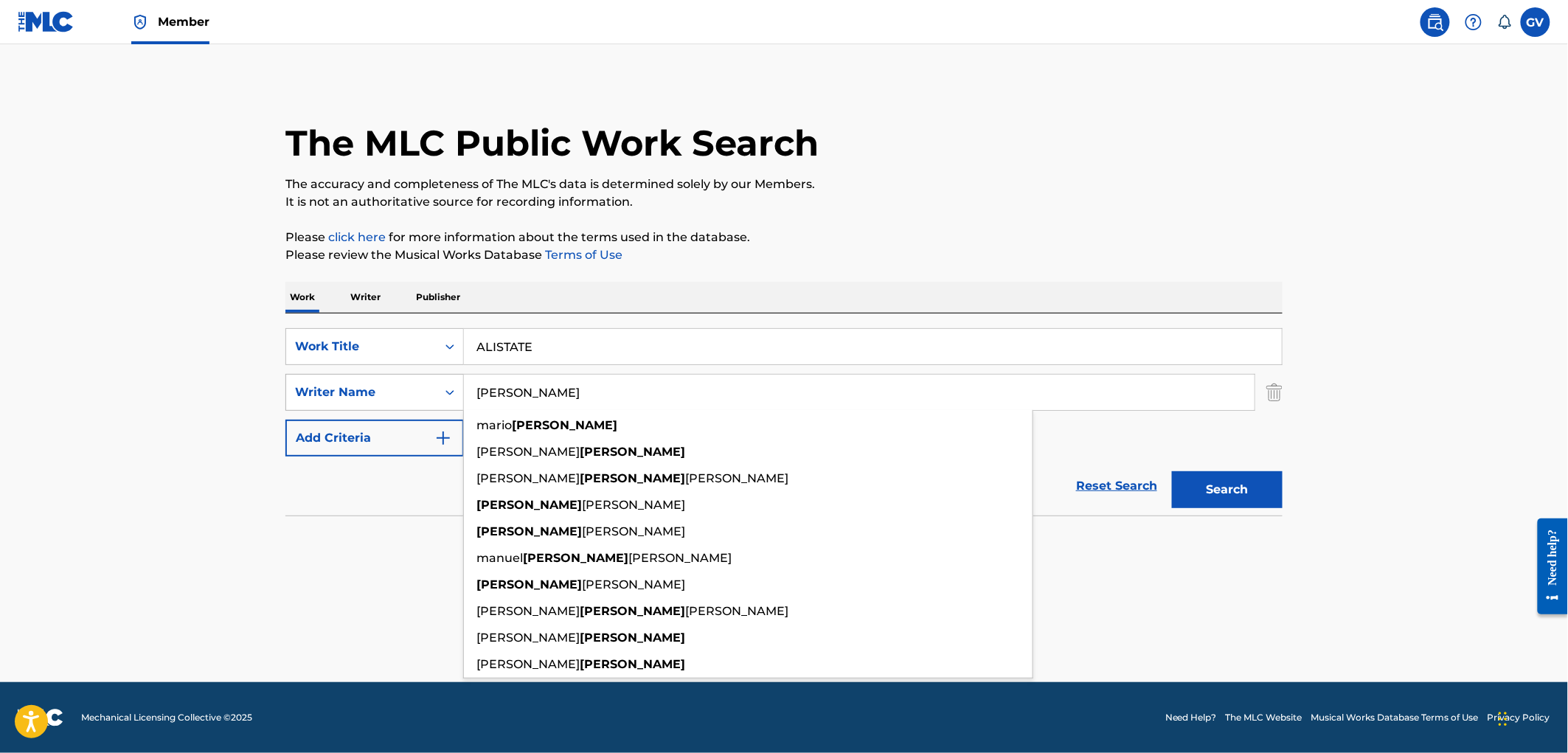
drag, startPoint x: 535, startPoint y: 393, endPoint x: 379, endPoint y: 385, distance: 156.2
click at [379, 385] on div "SearchWithCriteria89fa44f4-1113-44e3-bf1a-dd546933ec44 Writer Name [PERSON_NAME…" at bounding box center [784, 392] width 997 height 37
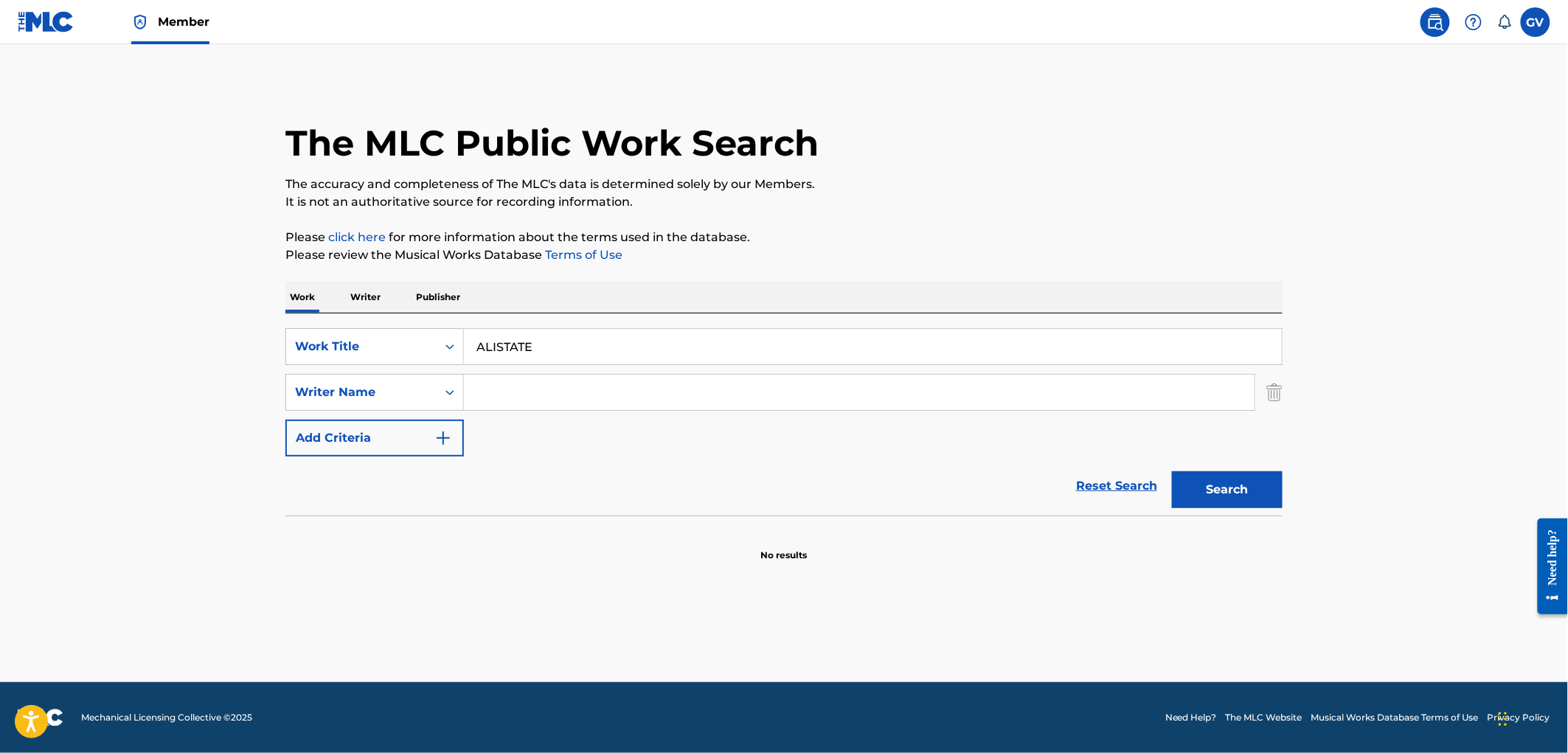
click at [553, 344] on input "ALISTATE" at bounding box center [873, 347] width 818 height 35
click at [1171, 471] on button "Search" at bounding box center [1227, 490] width 111 height 37
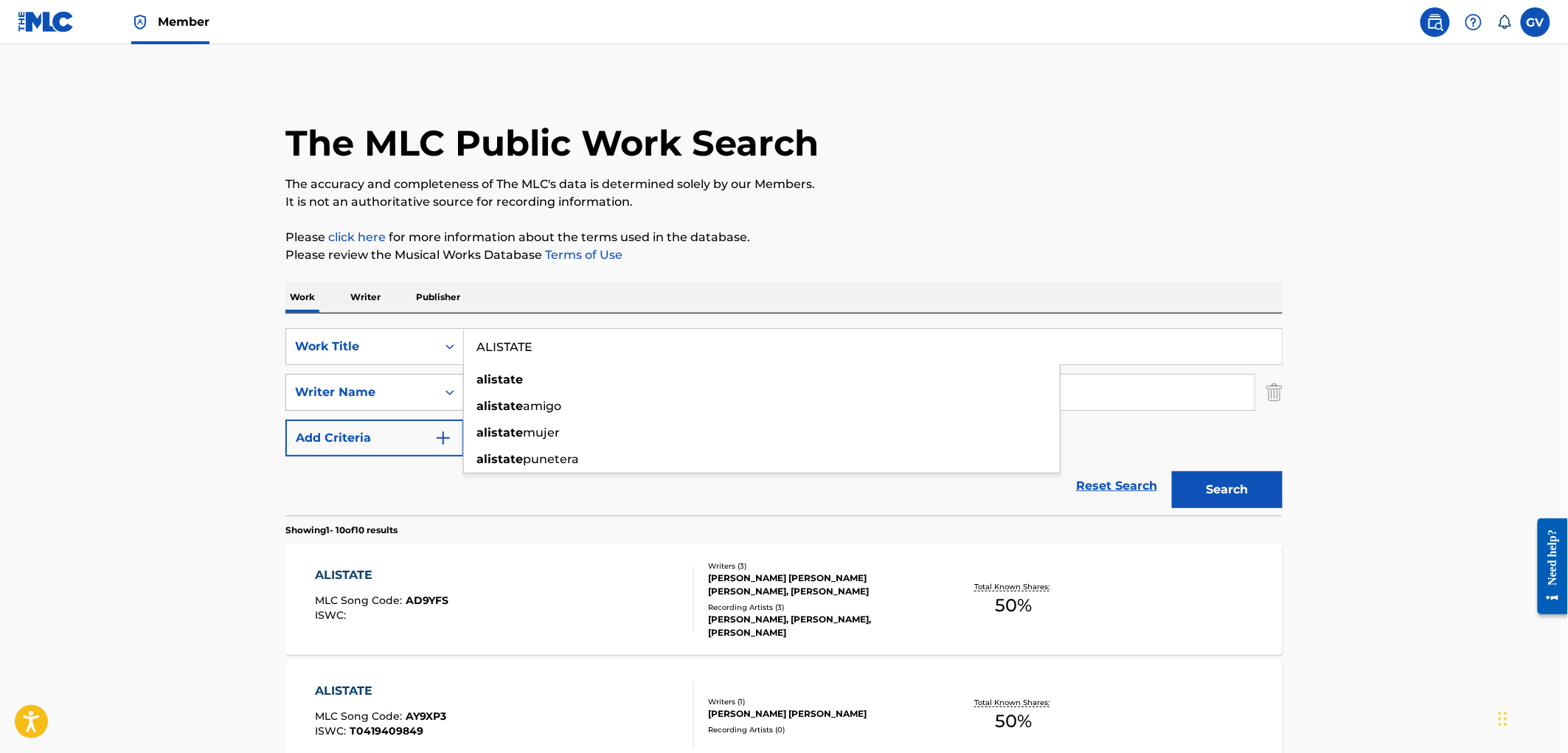
click at [400, 391] on div "Writer Name" at bounding box center [361, 392] width 132 height 18
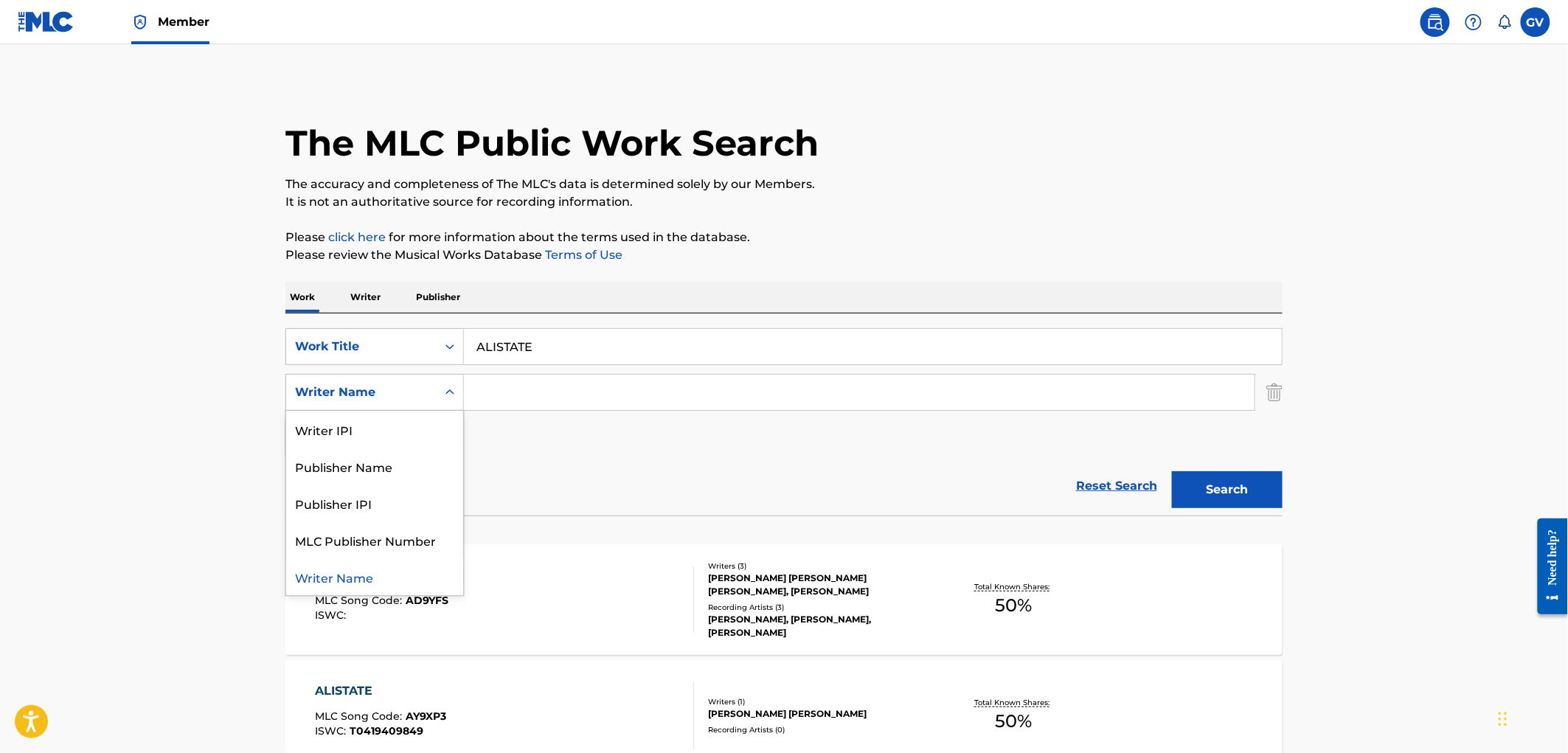
click at [516, 391] on input "Search Form" at bounding box center [859, 392] width 791 height 35
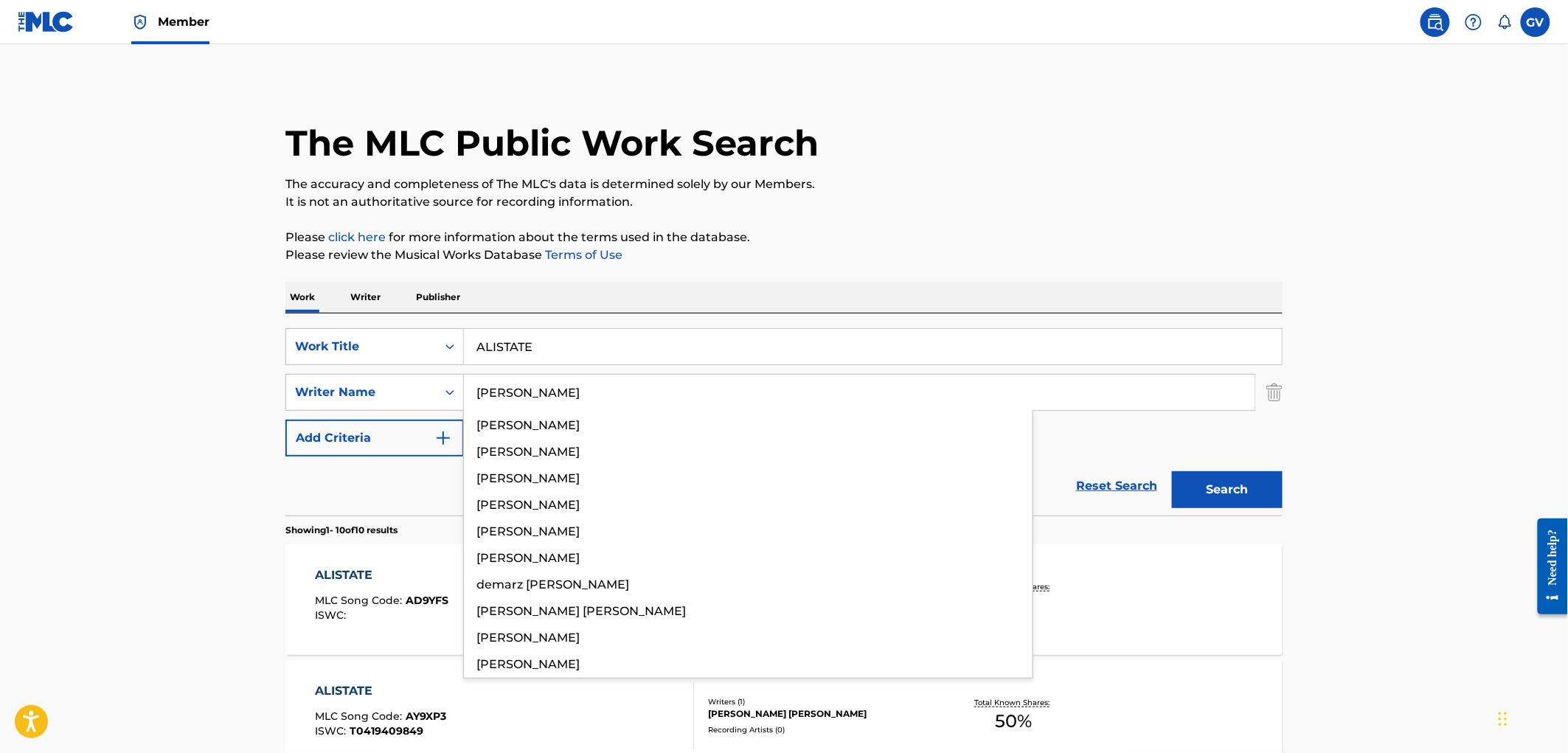
type input "[PERSON_NAME]"
click at [1171, 471] on button "Search" at bounding box center [1227, 490] width 111 height 37
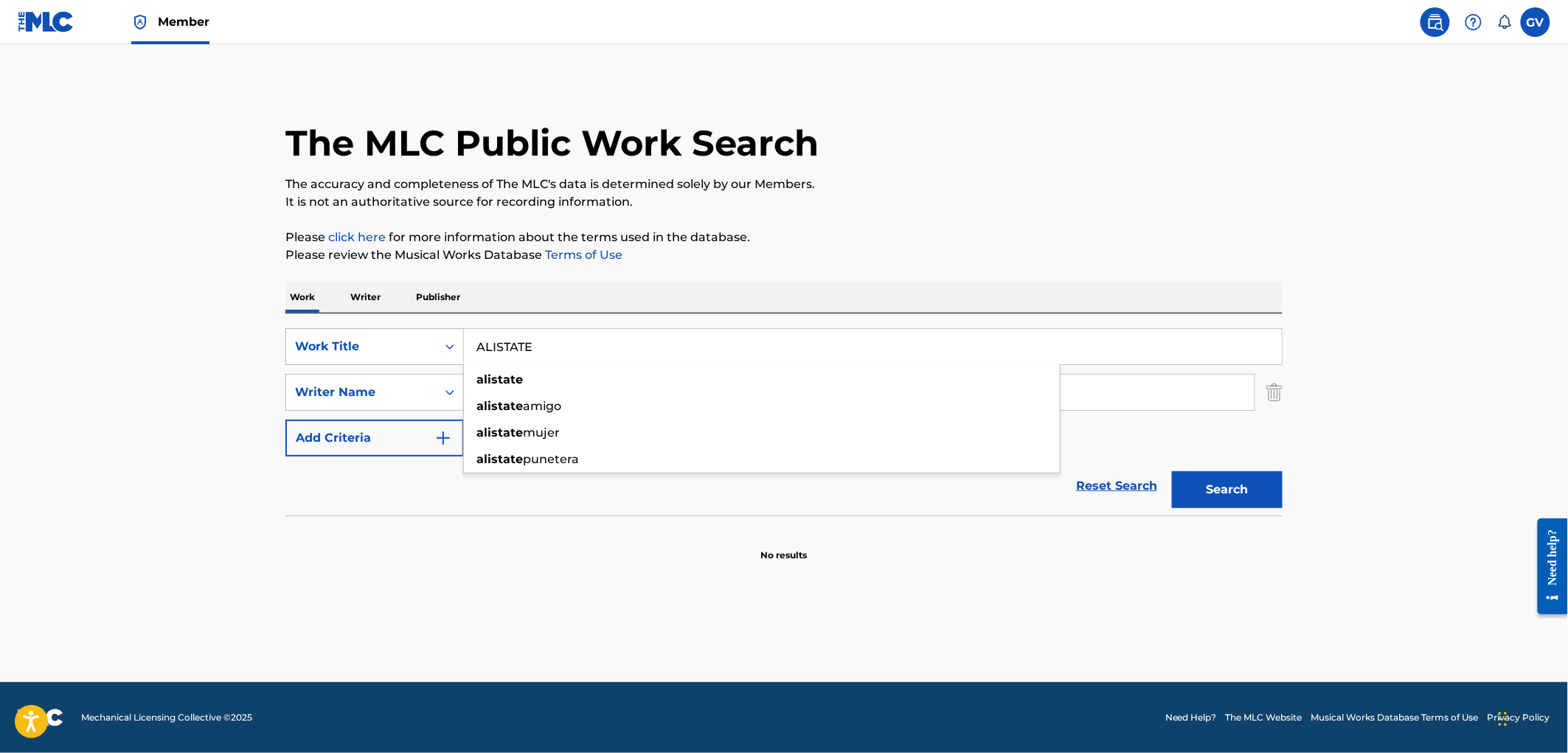
drag, startPoint x: 533, startPoint y: 349, endPoint x: 358, endPoint y: 347, distance: 175.0
click at [358, 347] on div "SearchWithCriteria8689447d-6b70-47df-bd19-683b0ca2beed Work Title ALISTATE alis…" at bounding box center [784, 347] width 997 height 37
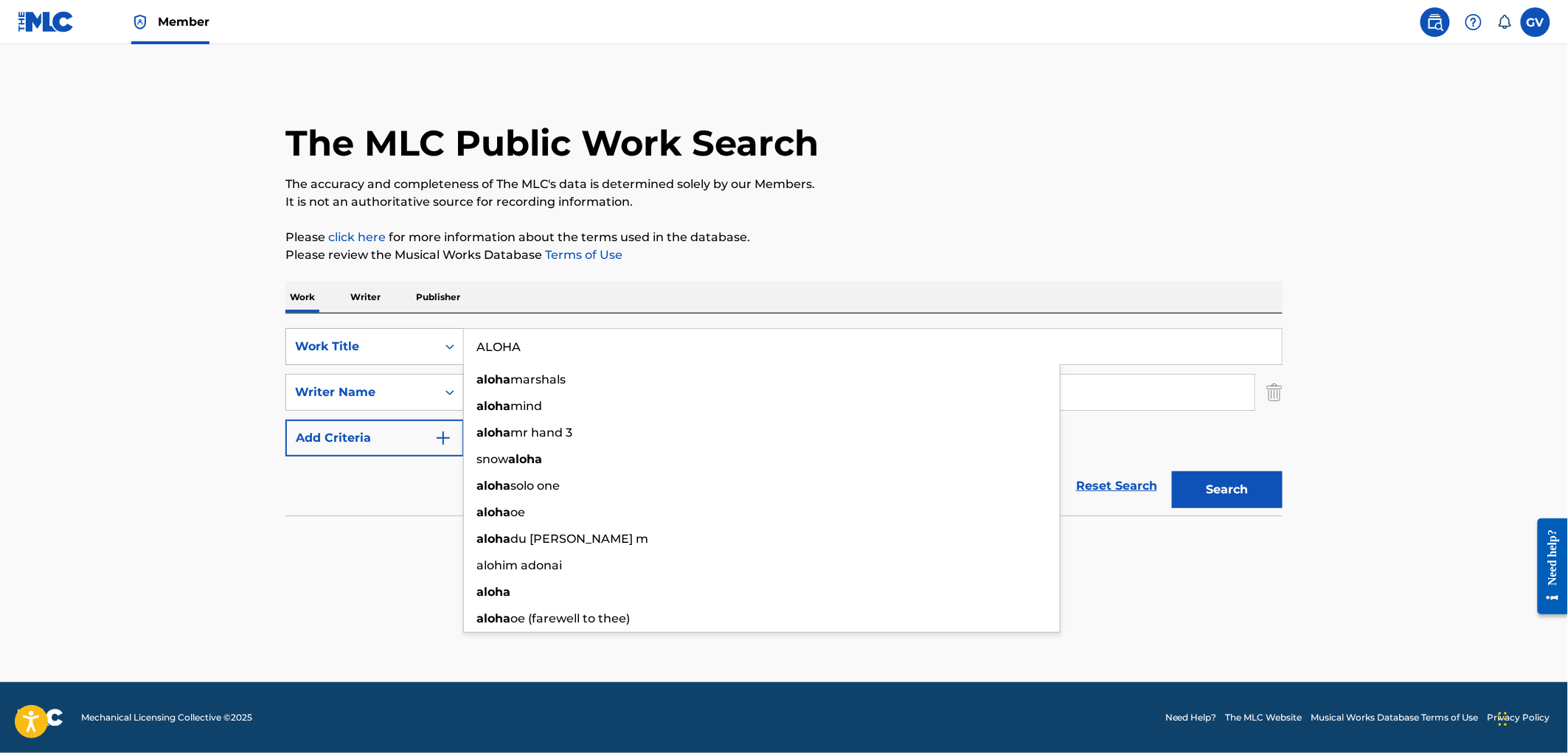
type input "ALOHA"
click at [1171, 471] on button "Search" at bounding box center [1227, 490] width 111 height 37
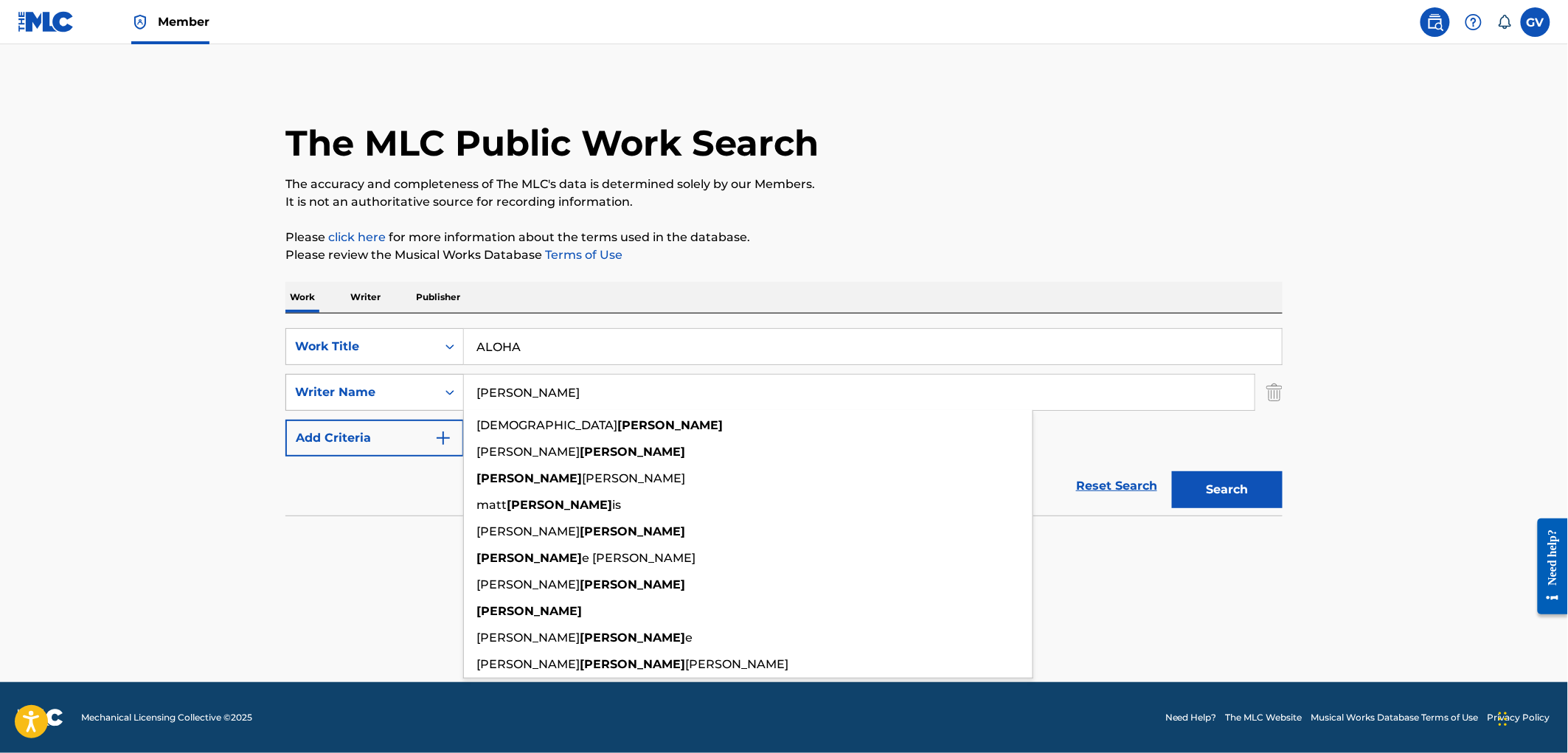
drag, startPoint x: 543, startPoint y: 389, endPoint x: 359, endPoint y: 391, distance: 184.0
click at [359, 391] on div "SearchWithCriteria89fa44f4-1113-44e3-bf1a-dd546933ec44 Writer Name [PERSON_NAME…" at bounding box center [784, 392] width 997 height 37
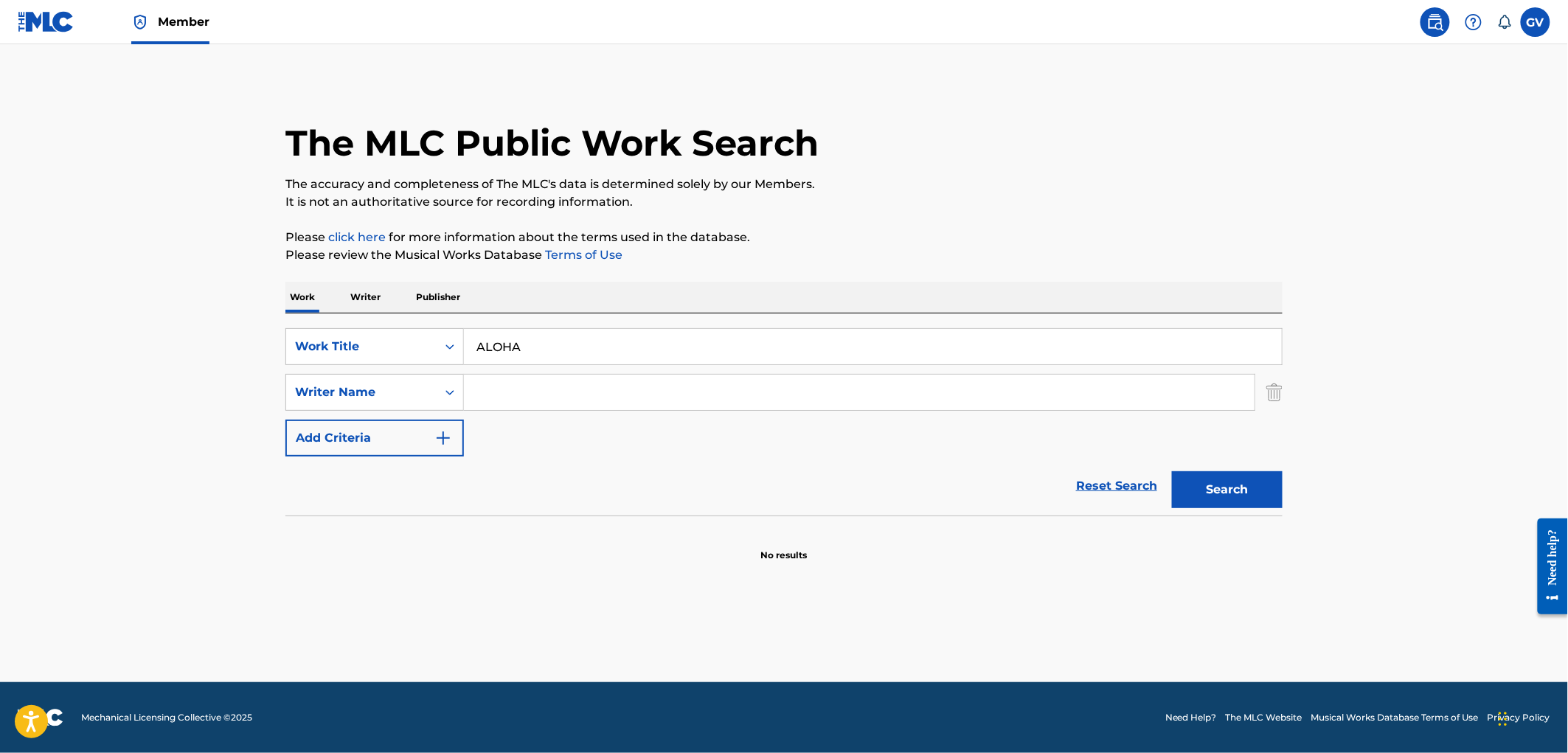
click at [529, 344] on input "ALOHA" at bounding box center [873, 347] width 818 height 35
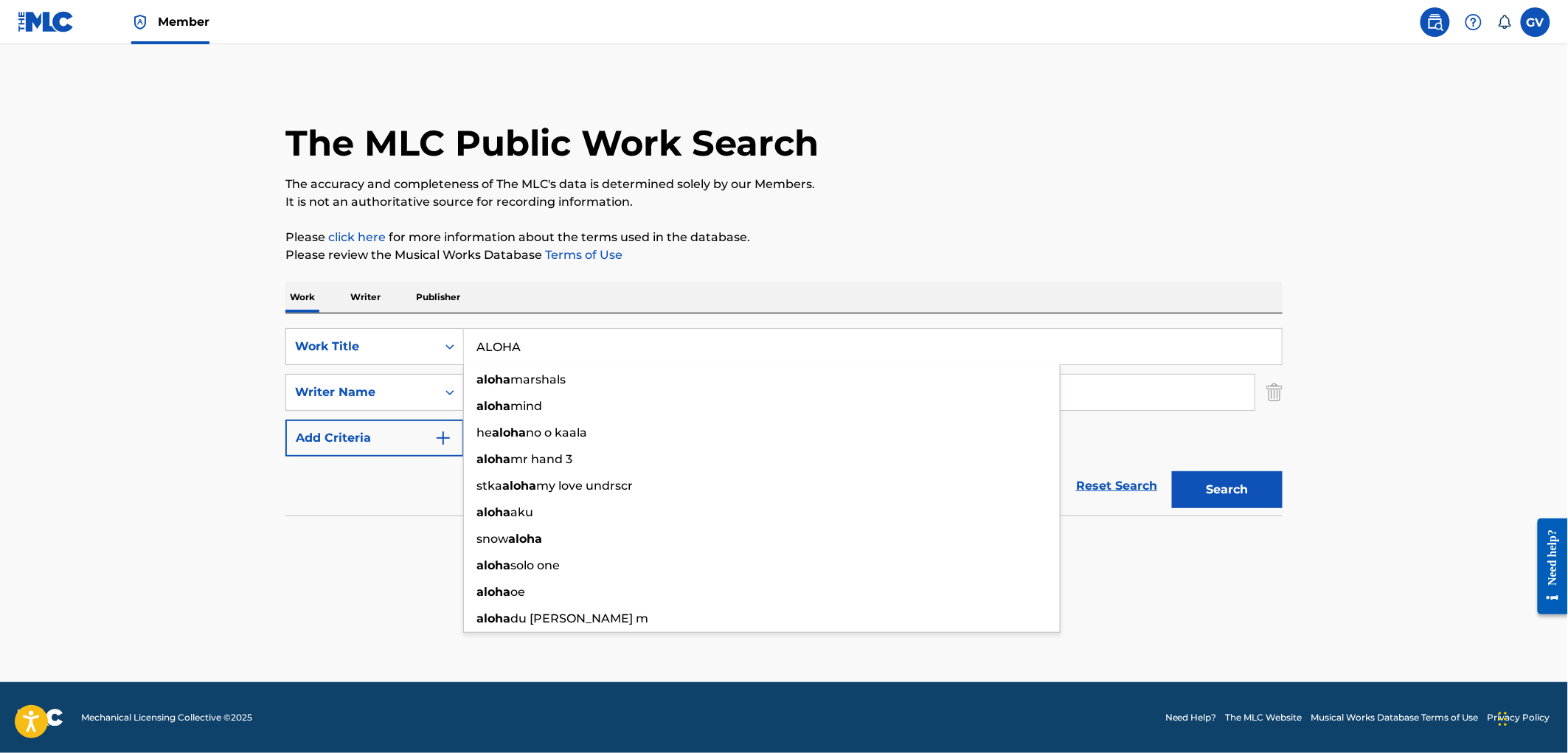
click at [1171, 471] on button "Search" at bounding box center [1227, 490] width 111 height 37
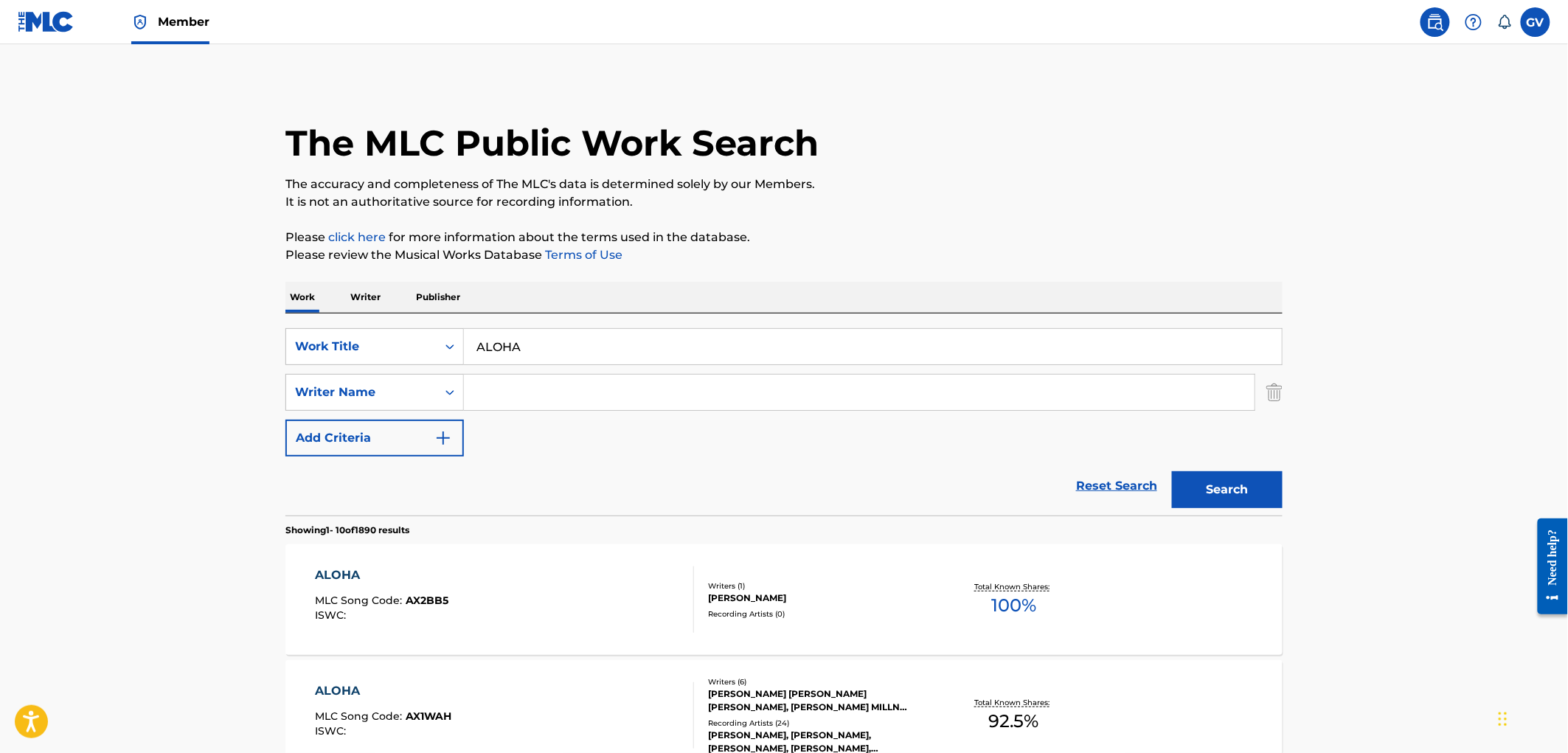
click at [498, 396] on input "Search Form" at bounding box center [859, 392] width 791 height 35
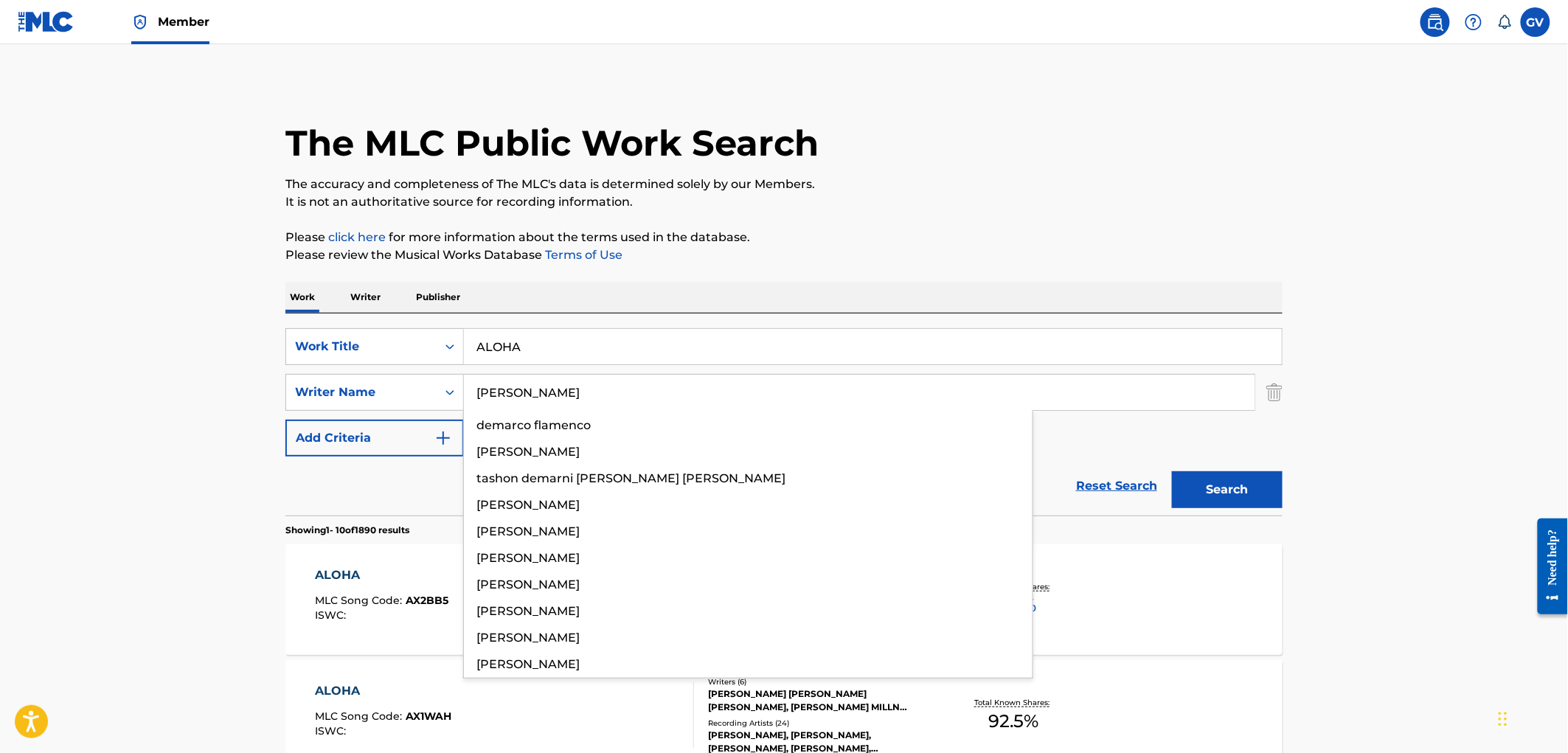
click at [1171, 471] on button "Search" at bounding box center [1227, 490] width 111 height 37
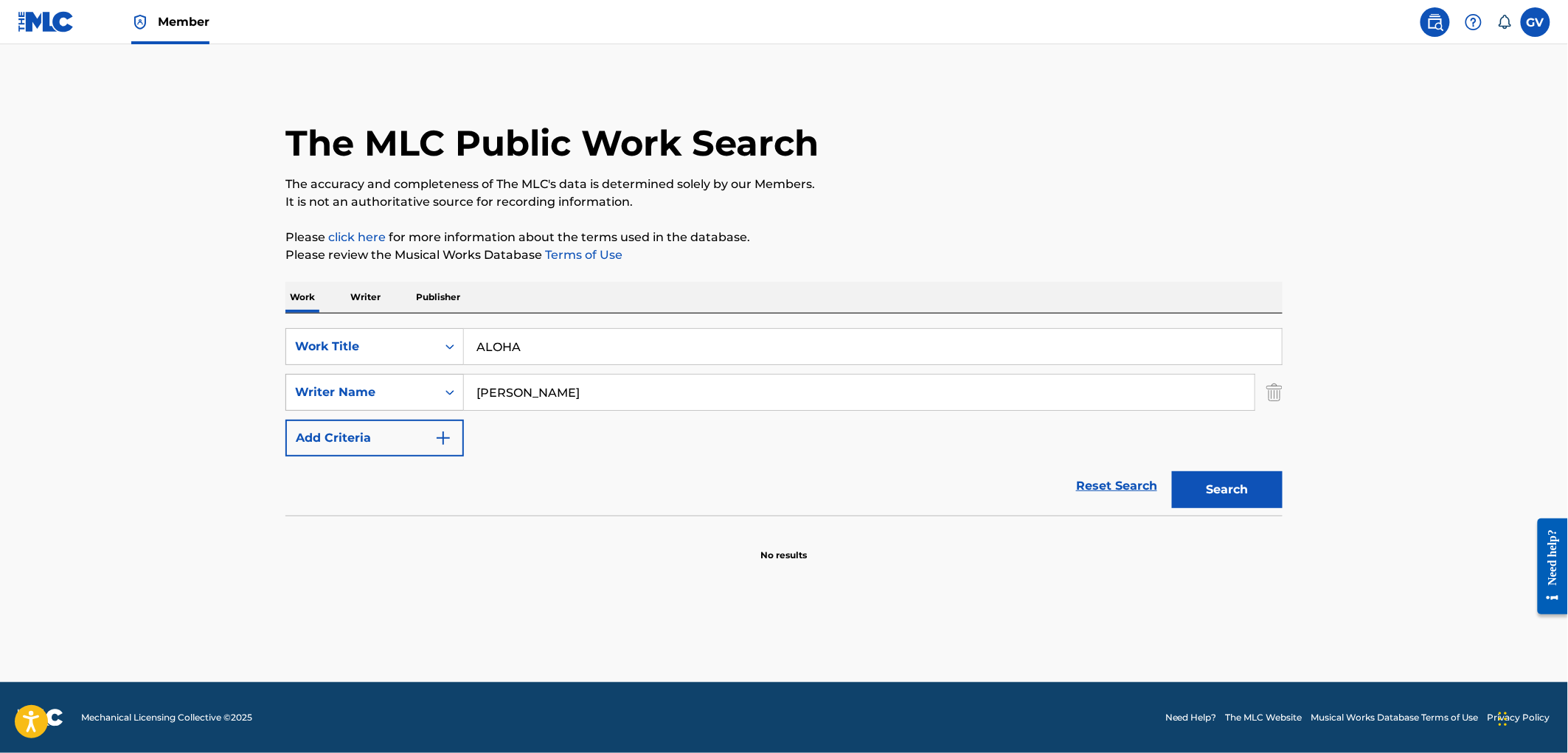
drag, startPoint x: 539, startPoint y: 391, endPoint x: 406, endPoint y: 393, distance: 133.0
click at [406, 391] on div "SearchWithCriteria89fa44f4-1113-44e3-bf1a-dd546933ec44 Writer Name [PERSON_NAME]" at bounding box center [784, 392] width 997 height 37
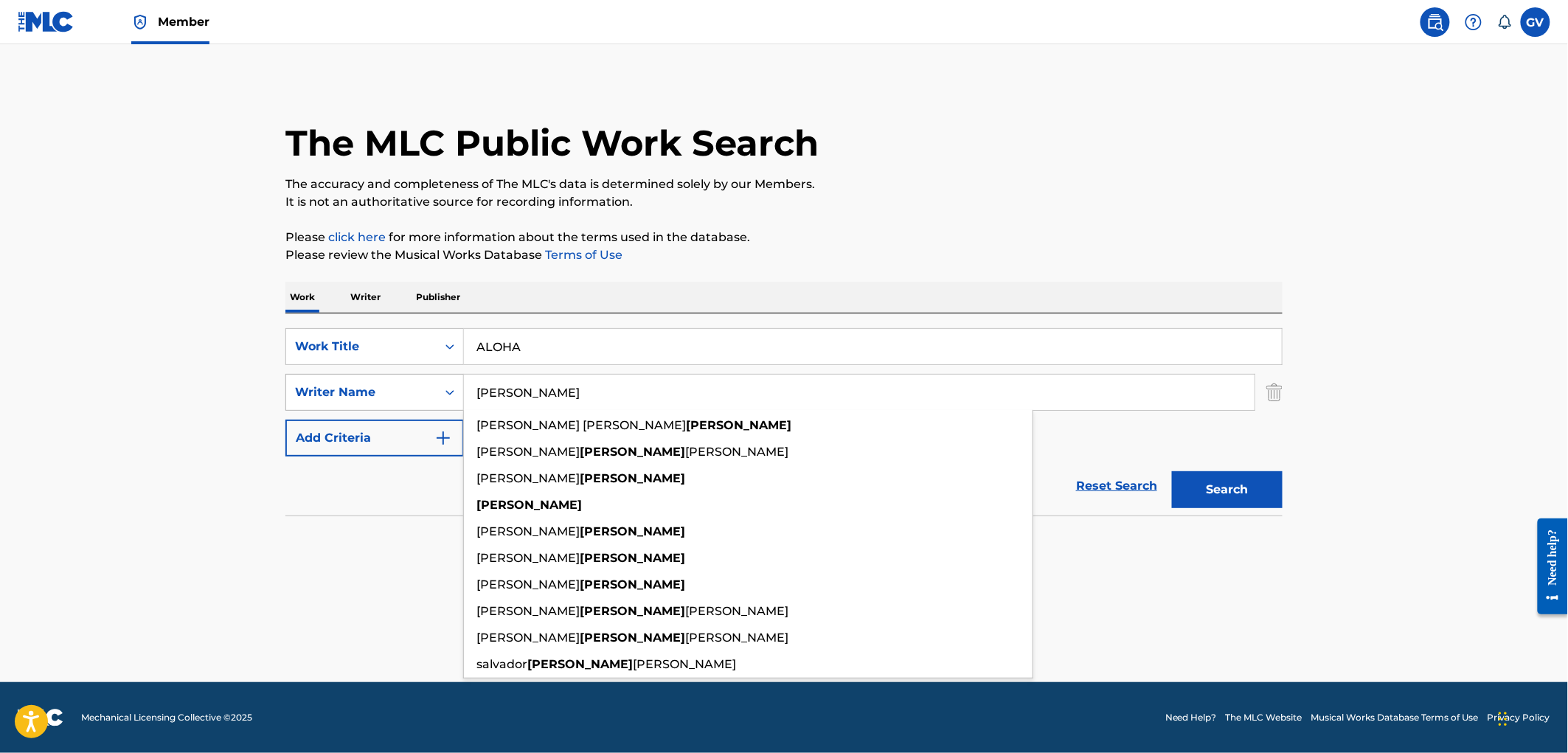
type input "[PERSON_NAME]"
click at [1171, 471] on button "Search" at bounding box center [1227, 490] width 111 height 37
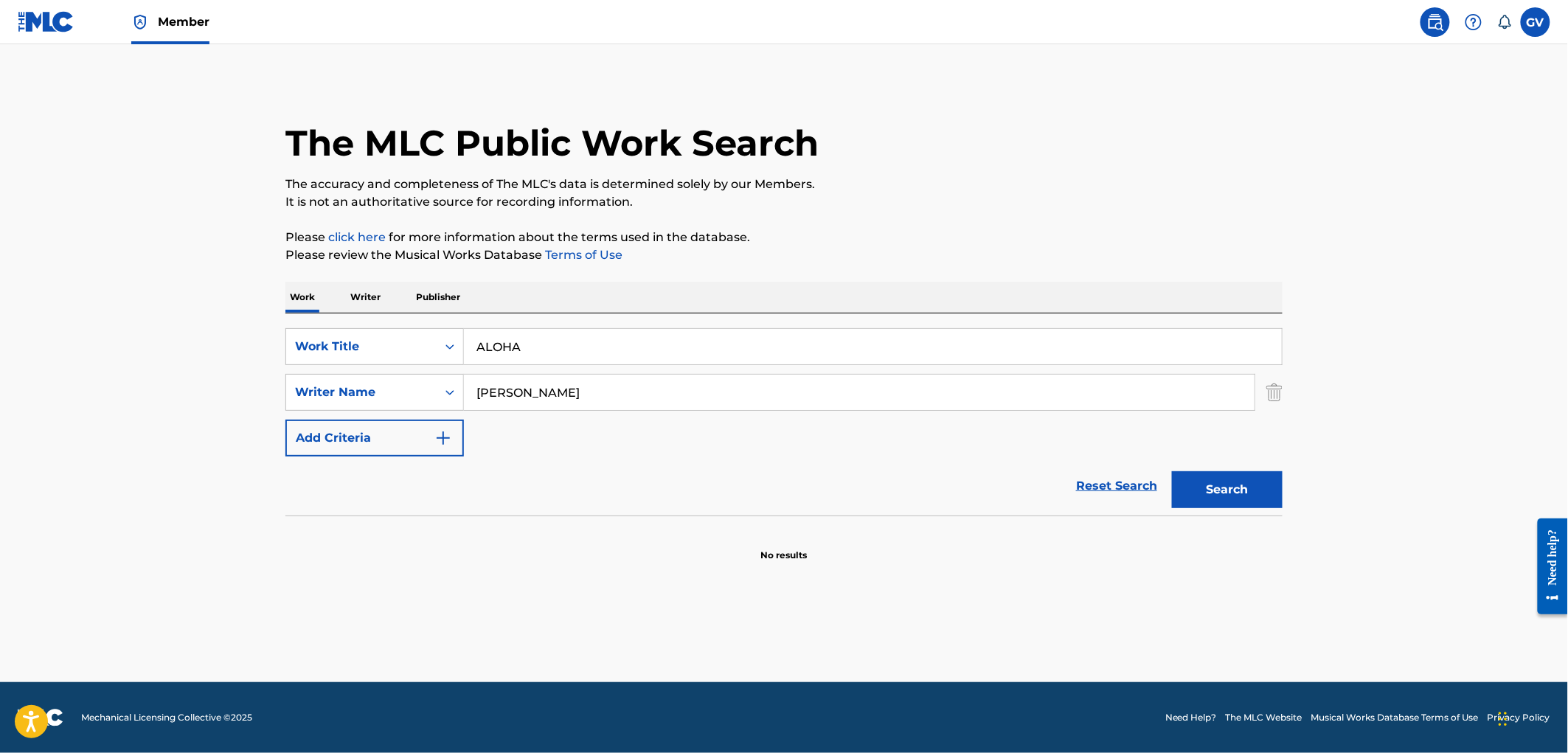
drag, startPoint x: 526, startPoint y: 344, endPoint x: 299, endPoint y: 326, distance: 227.7
click at [327, 331] on div "SearchWithCriteria8689447d-6b70-47df-bd19-683b0ca2beed Work Title ALOHA" at bounding box center [784, 347] width 997 height 37
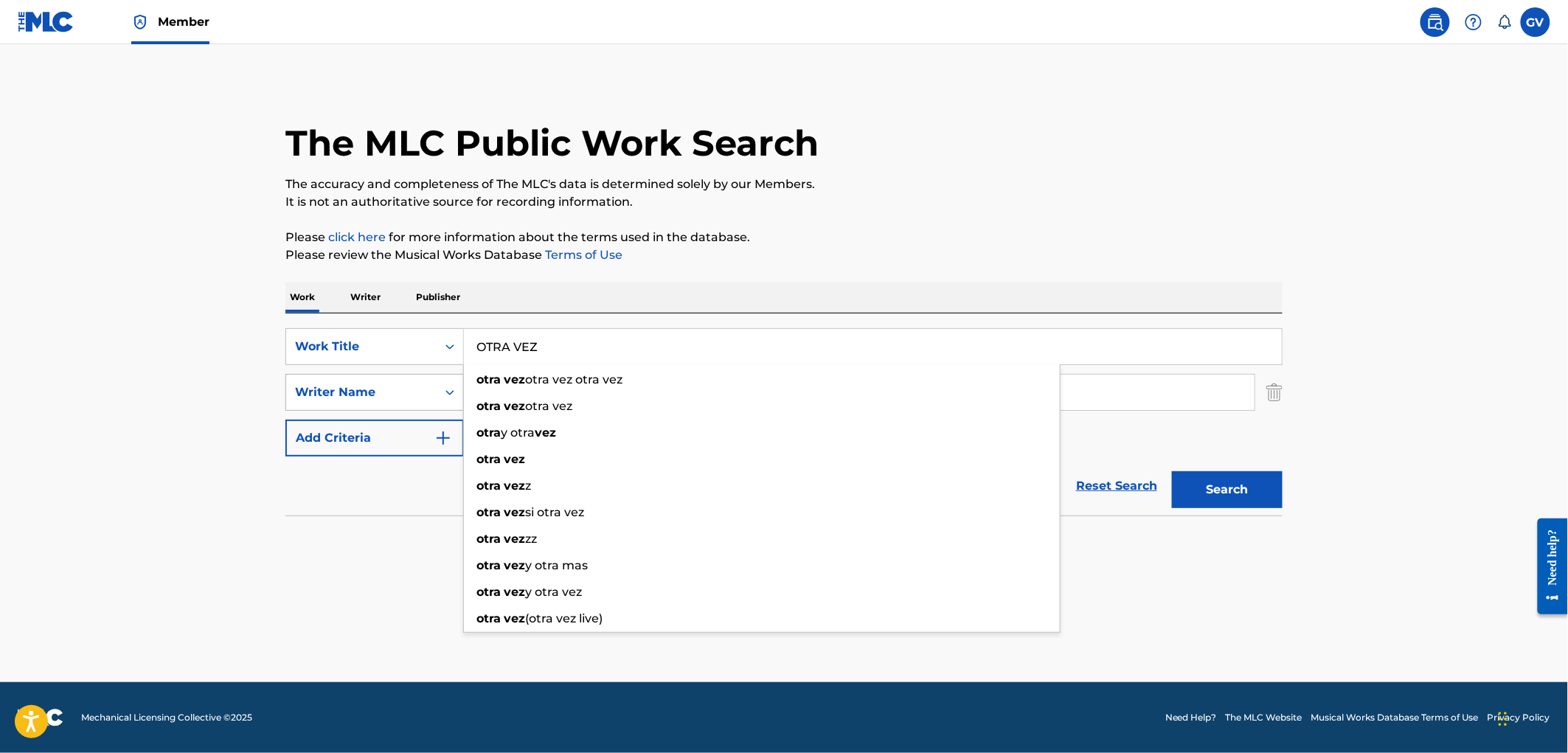
type input "OTRA VEZ"
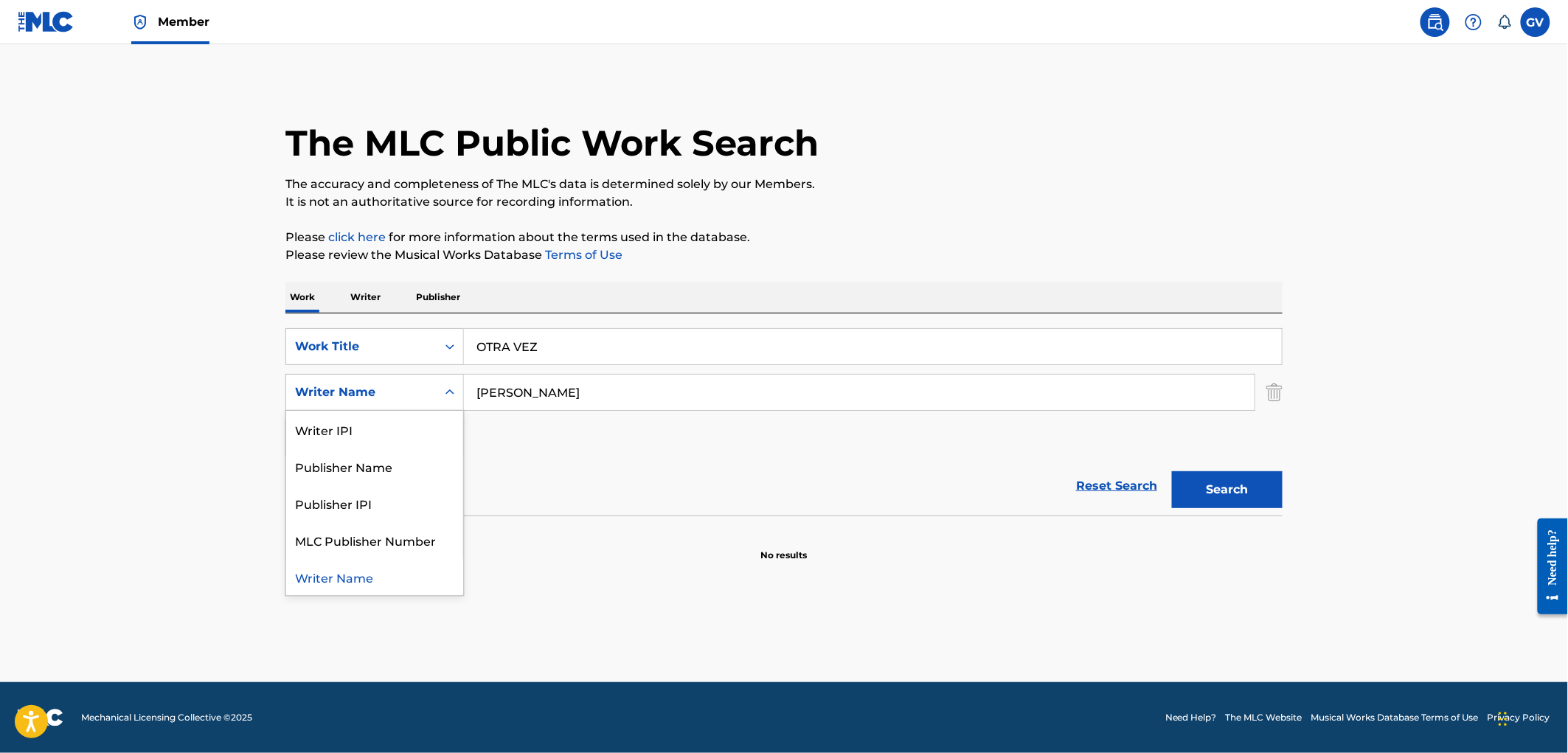
drag, startPoint x: 375, startPoint y: 395, endPoint x: 446, endPoint y: 397, distance: 71.0
click at [377, 395] on div "Writer Name" at bounding box center [361, 392] width 132 height 18
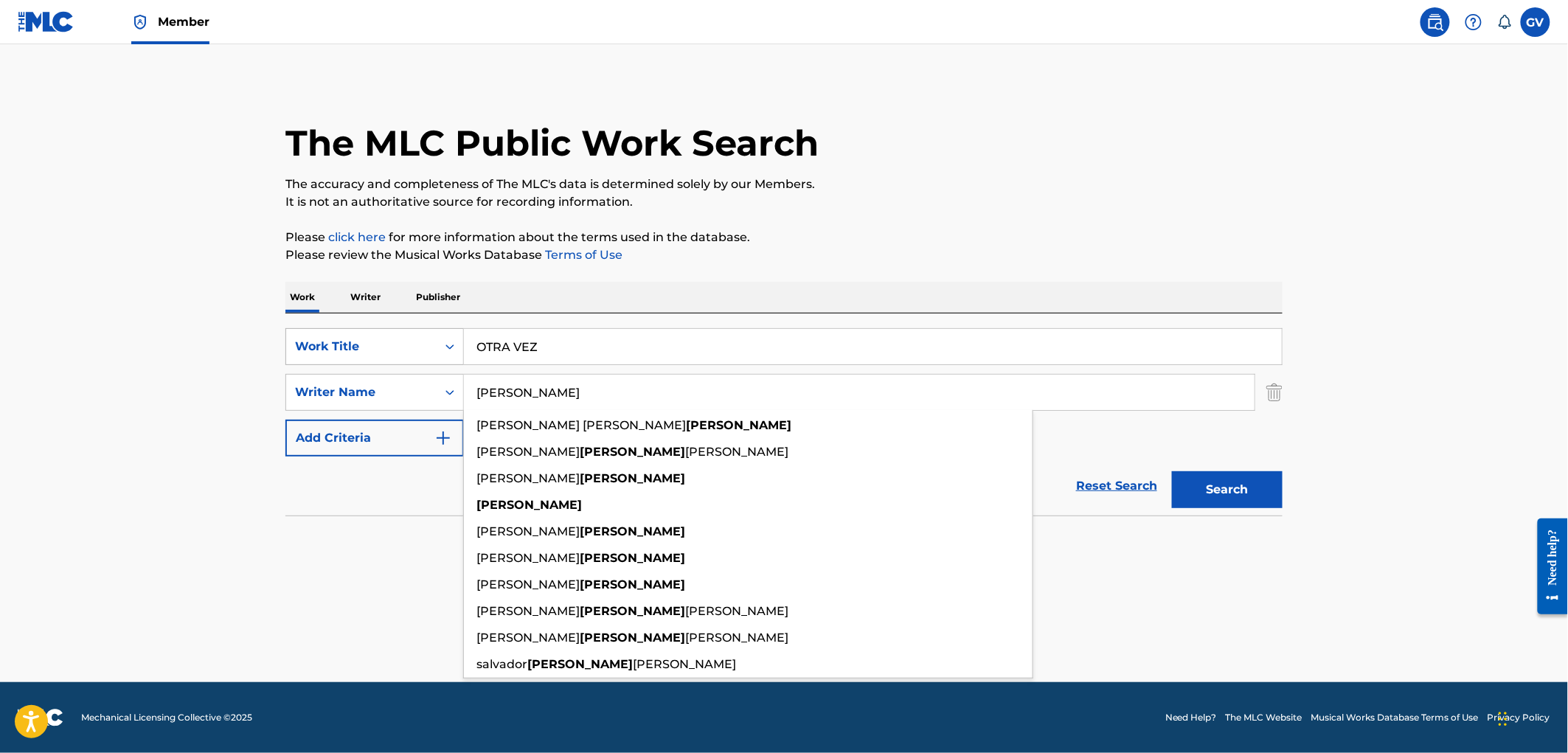
drag, startPoint x: 594, startPoint y: 400, endPoint x: 343, endPoint y: 362, distance: 253.9
click at [405, 398] on div "SearchWithCriteria89fa44f4-1113-44e3-bf1a-dd546933ec44 Writer Name [PERSON_NAME…" at bounding box center [784, 392] width 997 height 37
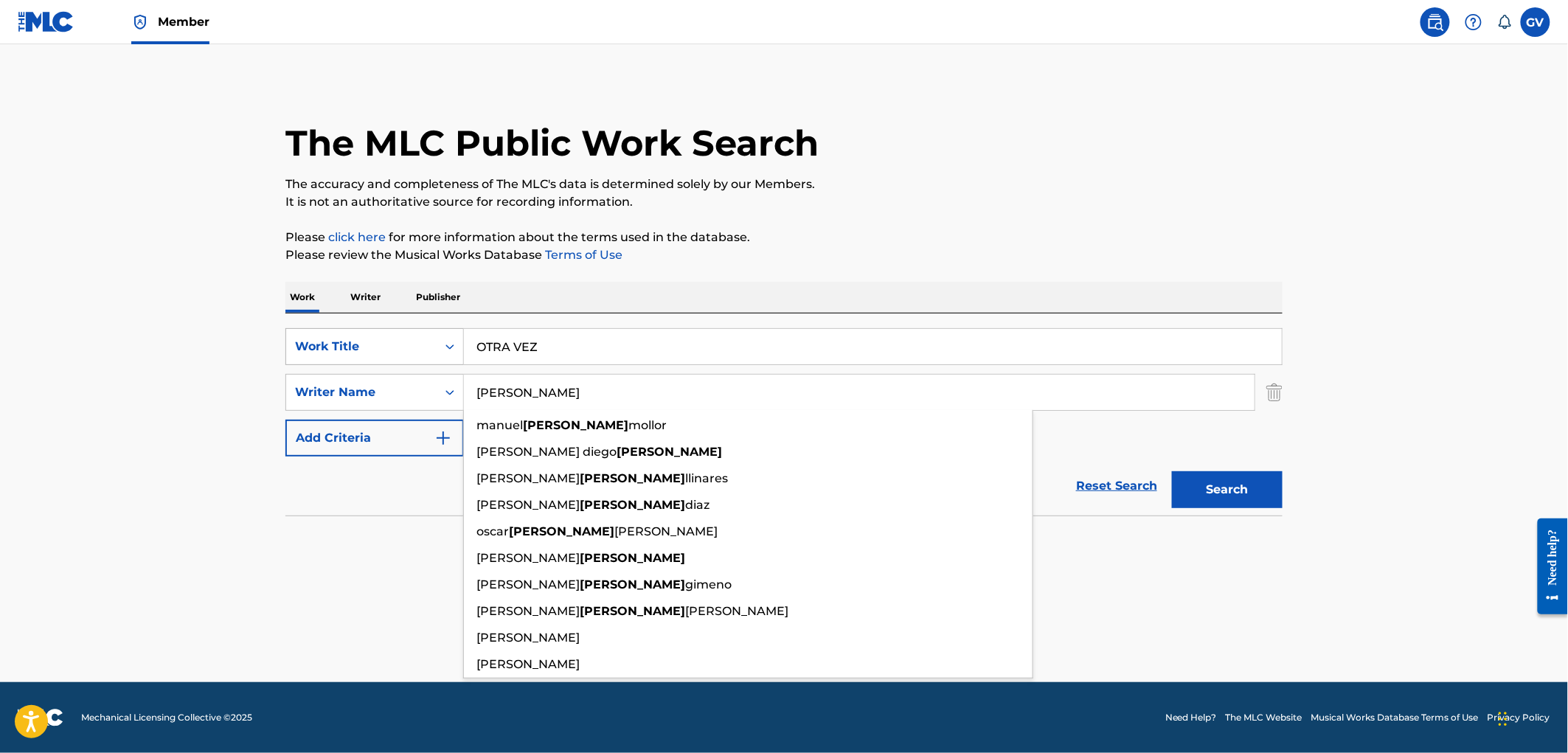
type input "[PERSON_NAME]"
click at [1171, 471] on button "Search" at bounding box center [1227, 490] width 111 height 37
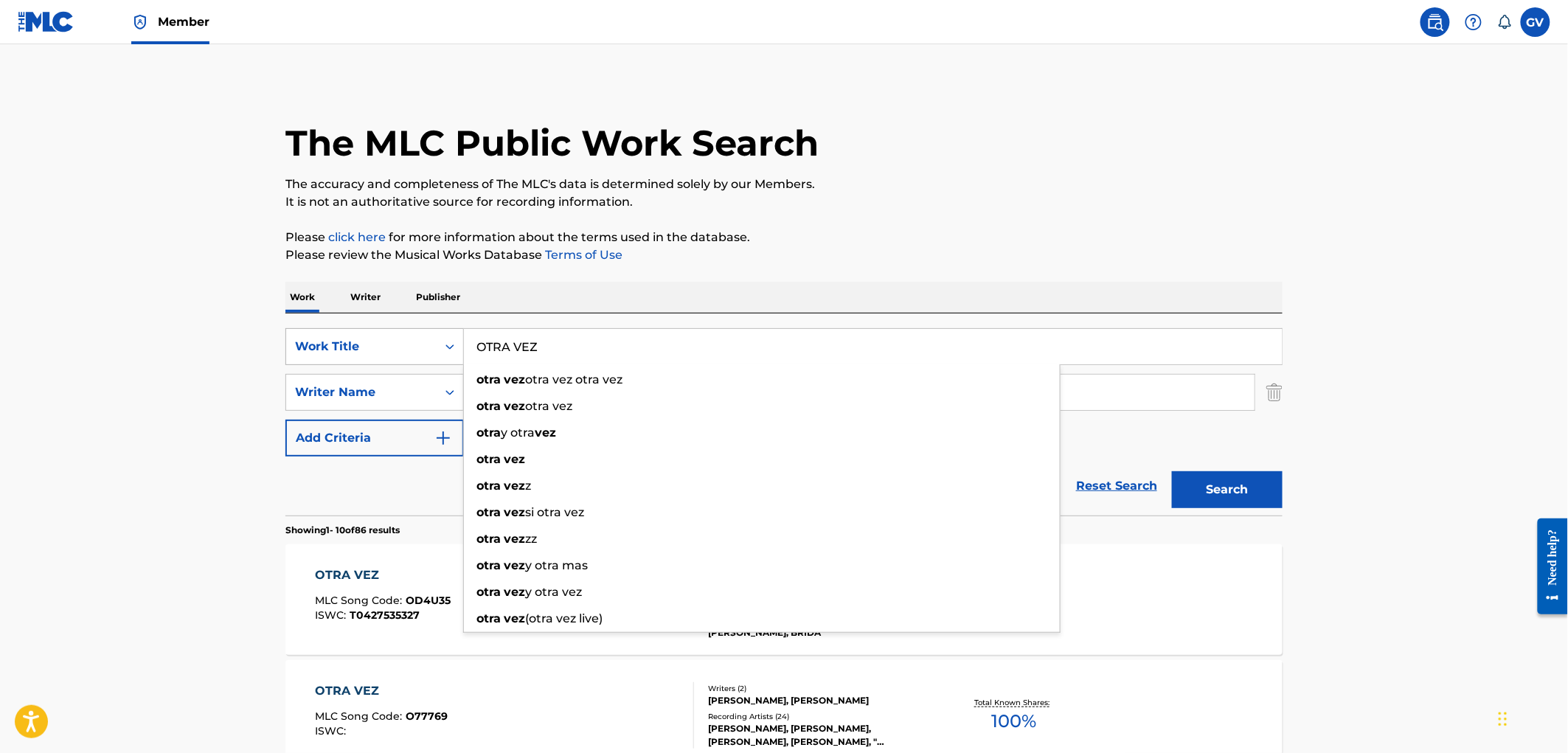
drag, startPoint x: 556, startPoint y: 349, endPoint x: 367, endPoint y: 343, distance: 189.1
click at [367, 343] on div "SearchWithCriteria8689447d-6b70-47df-bd19-683b0ca2beed Work Title OTRA VEZ otra…" at bounding box center [784, 347] width 997 height 37
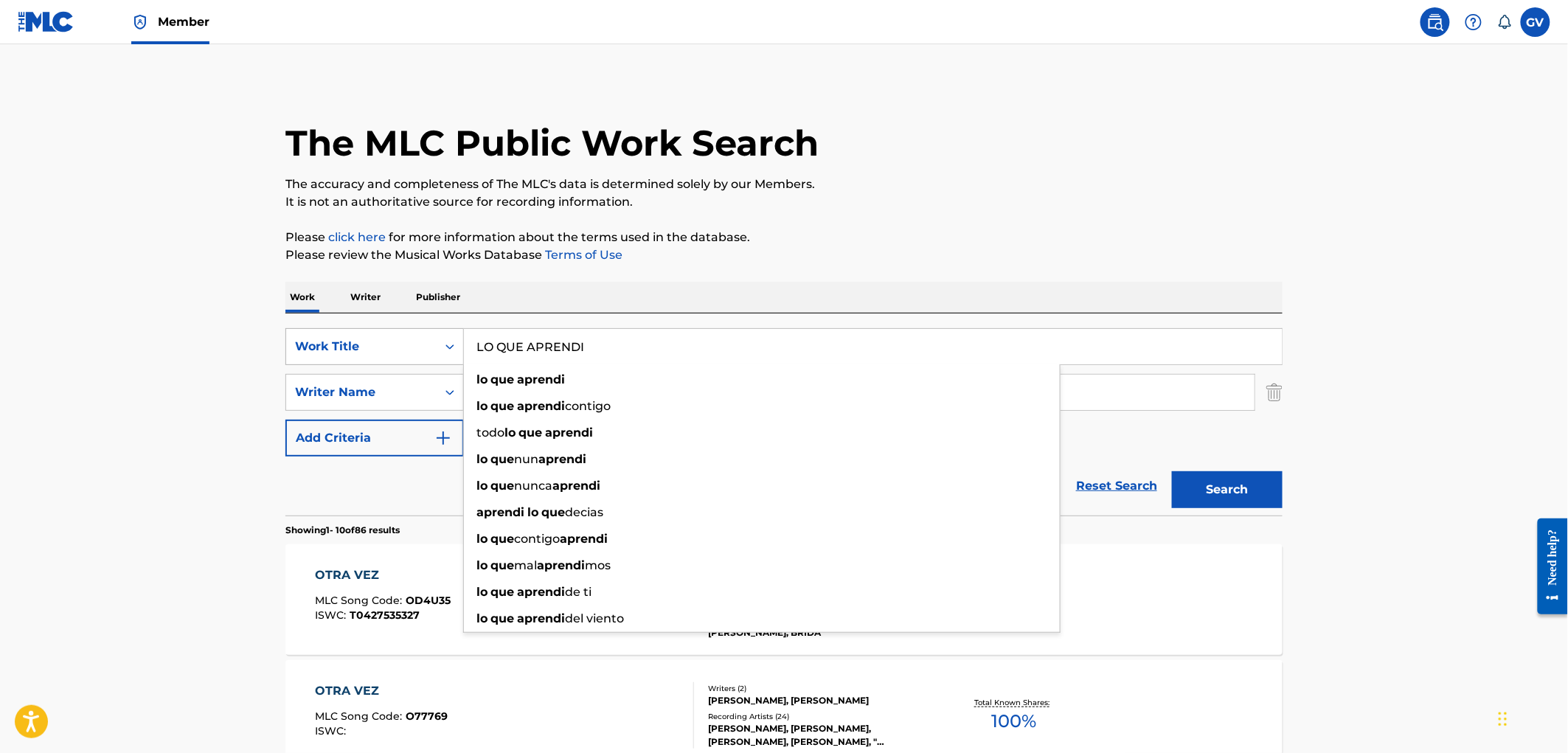
type input "LO QUE APRENDI"
click at [1171, 471] on button "Search" at bounding box center [1227, 490] width 111 height 37
